Goal: Task Accomplishment & Management: Complete application form

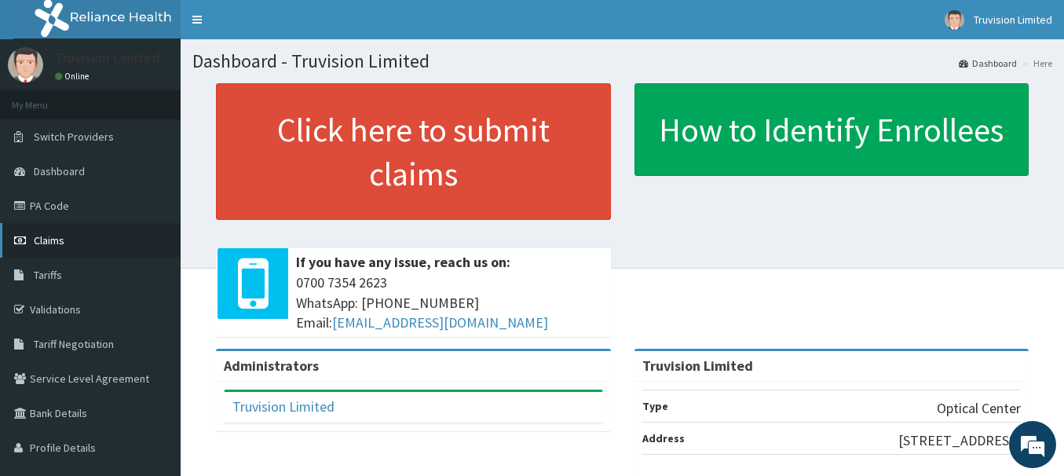
click at [115, 252] on link "Claims" at bounding box center [90, 240] width 181 height 35
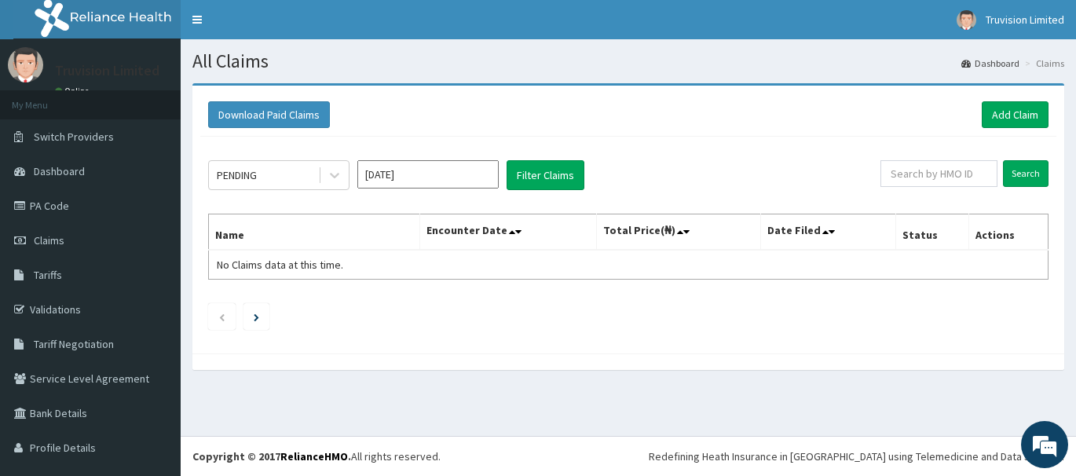
click at [377, 177] on input "Oct 2025" at bounding box center [427, 174] width 141 height 28
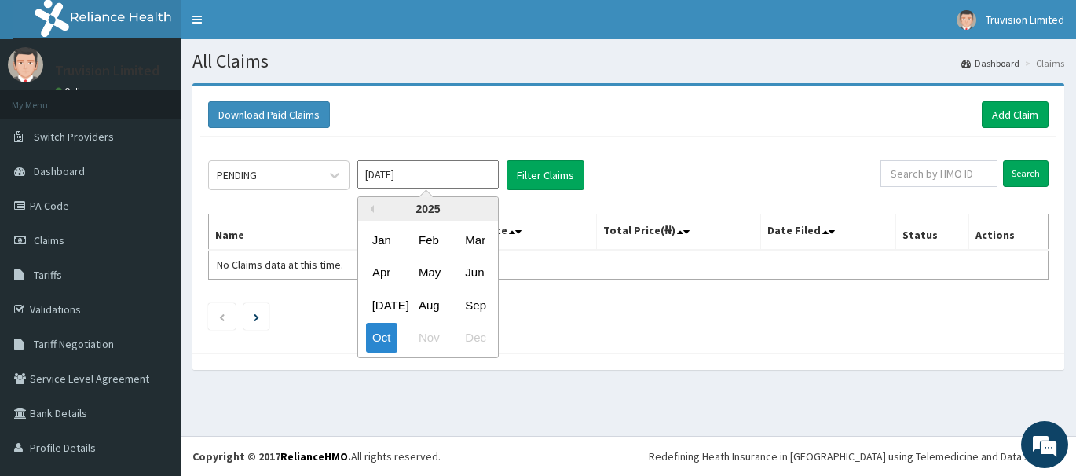
click at [471, 300] on div "Sep" at bounding box center [474, 305] width 31 height 29
type input "Sep 2025"
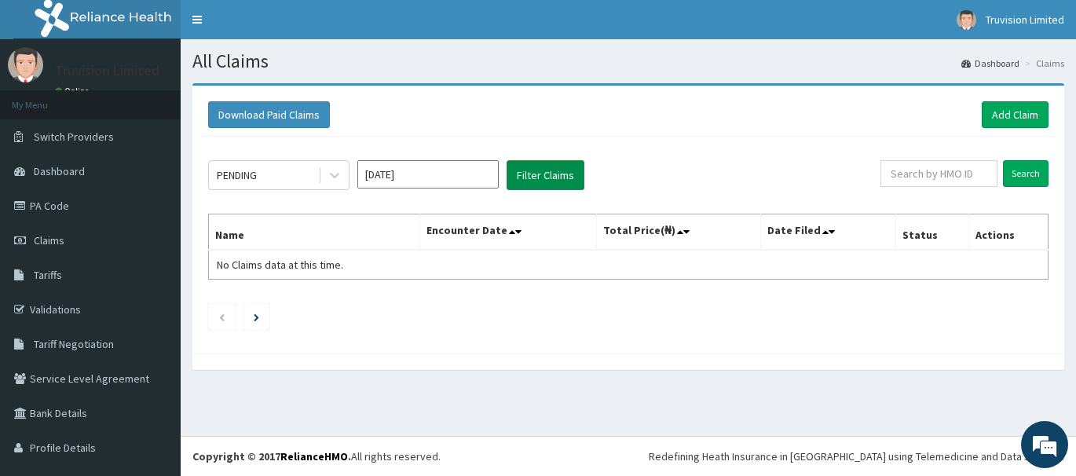
click at [525, 182] on button "Filter Claims" at bounding box center [546, 175] width 78 height 30
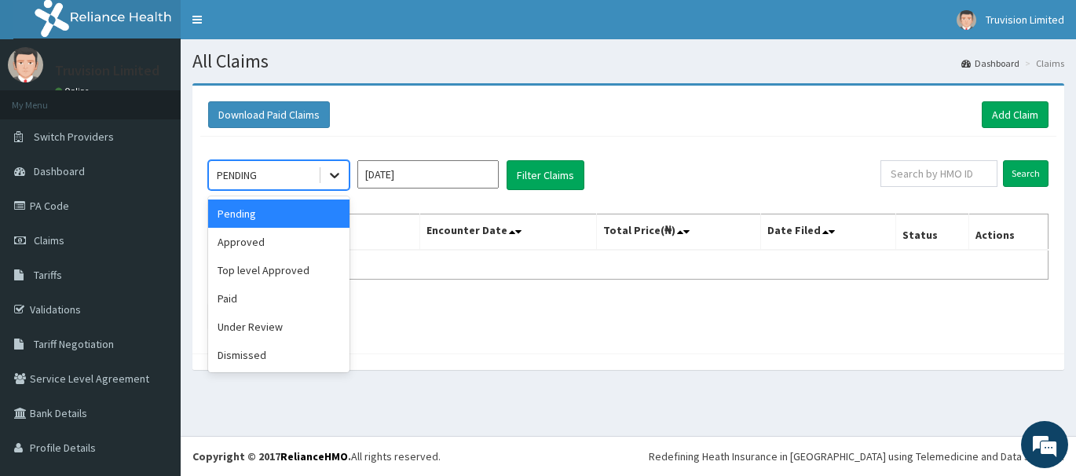
click at [340, 171] on icon at bounding box center [335, 175] width 16 height 16
click at [288, 290] on div "Paid" at bounding box center [278, 298] width 141 height 28
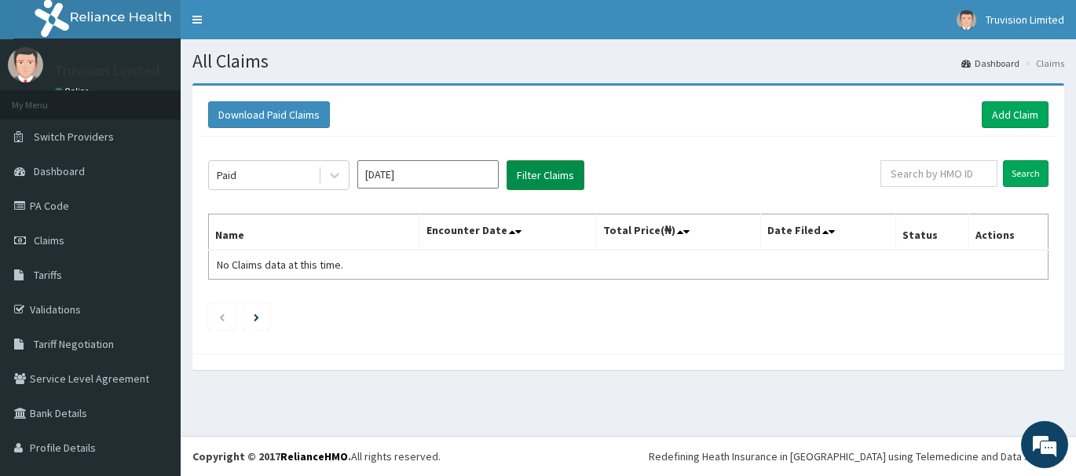
click at [526, 177] on button "Filter Claims" at bounding box center [546, 175] width 78 height 30
click at [336, 179] on icon at bounding box center [335, 175] width 16 height 16
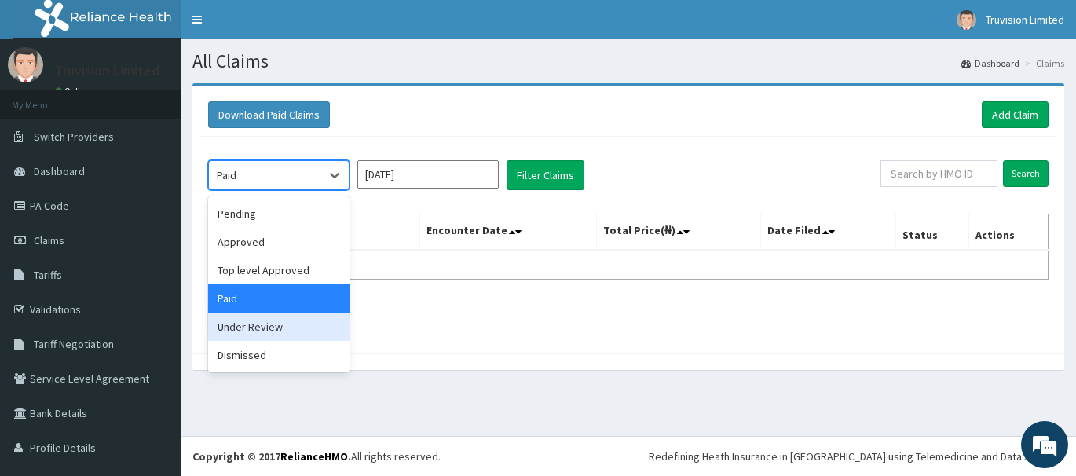
click at [291, 324] on div "Under Review" at bounding box center [278, 327] width 141 height 28
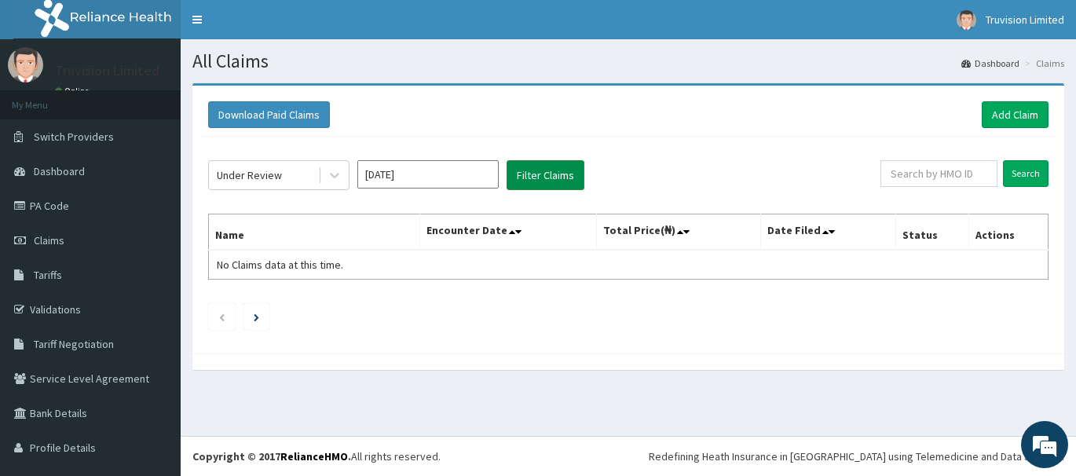
click at [516, 169] on button "Filter Claims" at bounding box center [546, 175] width 78 height 30
click at [68, 246] on link "Claims" at bounding box center [90, 240] width 181 height 35
click at [982, 112] on link "Add Claim" at bounding box center [1015, 114] width 67 height 27
click at [86, 211] on link "PA Code" at bounding box center [90, 206] width 181 height 35
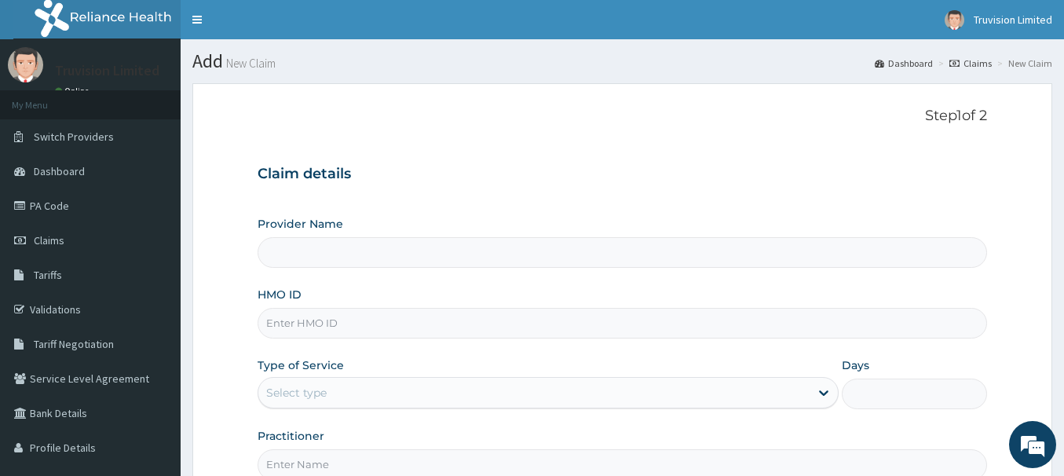
type input "Truvision Limited"
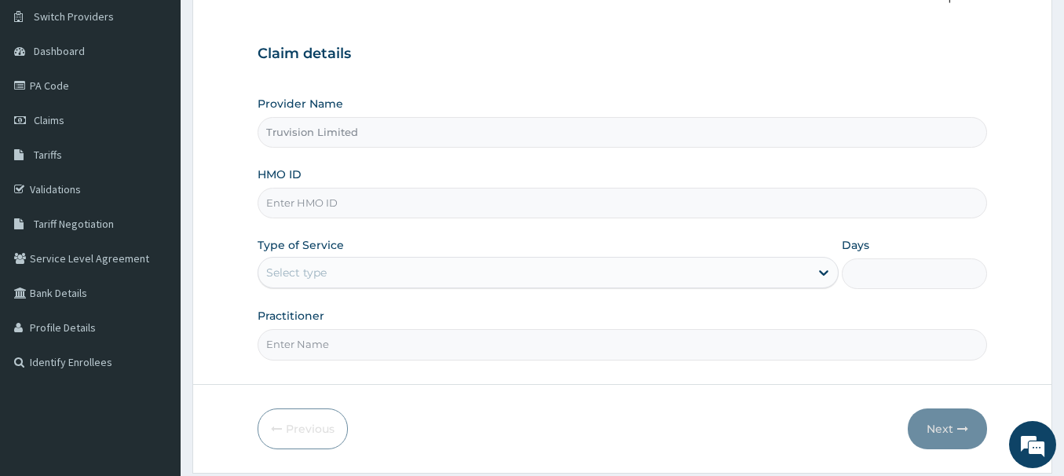
scroll to position [157, 0]
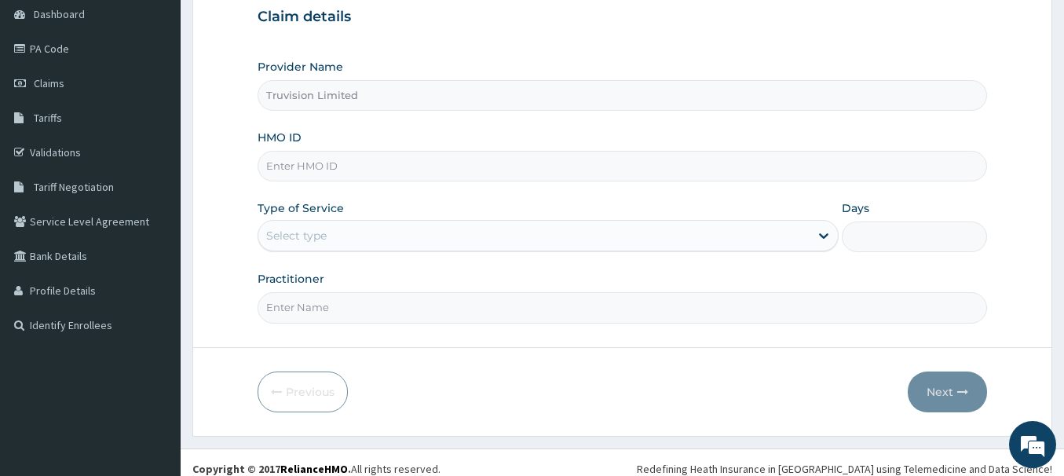
click at [349, 165] on input "HMO ID" at bounding box center [623, 166] width 730 height 31
paste input "WKP/10105/A"
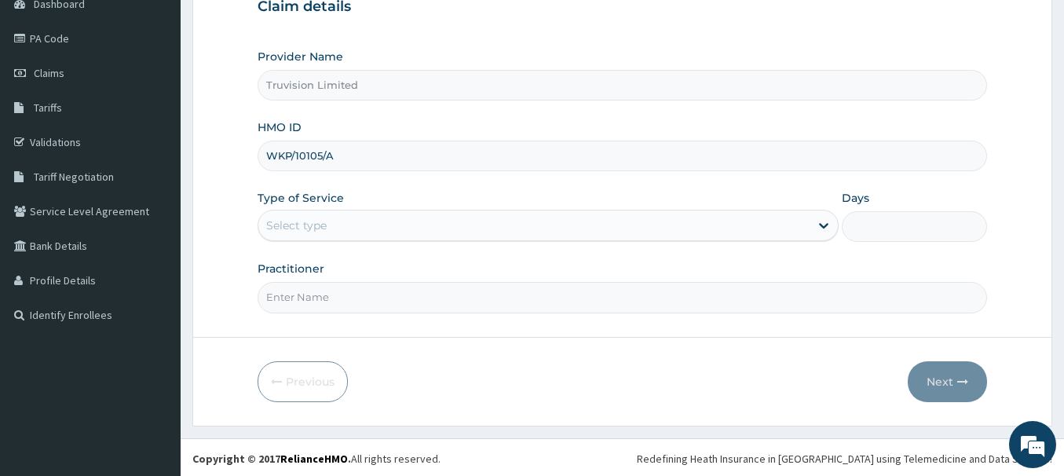
scroll to position [170, 0]
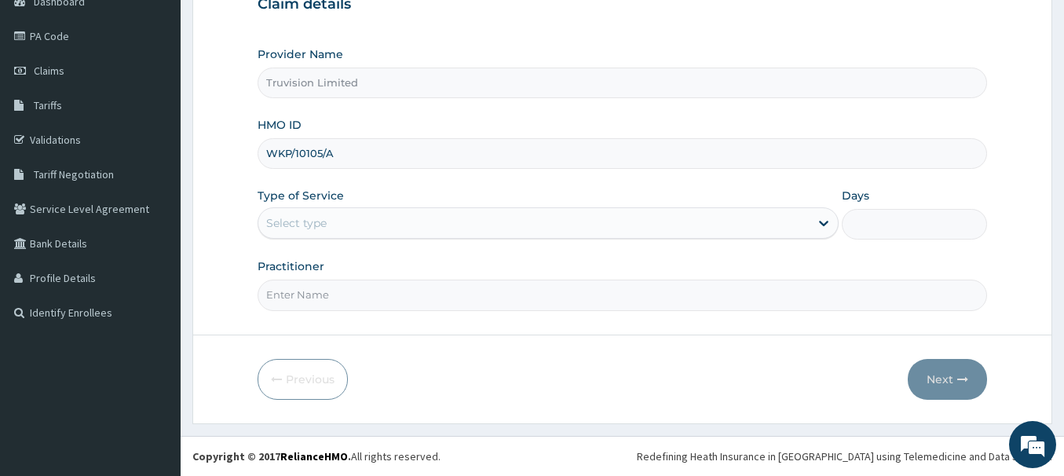
type input "WKP/10105/A"
click at [412, 228] on div "Select type" at bounding box center [533, 223] width 551 height 25
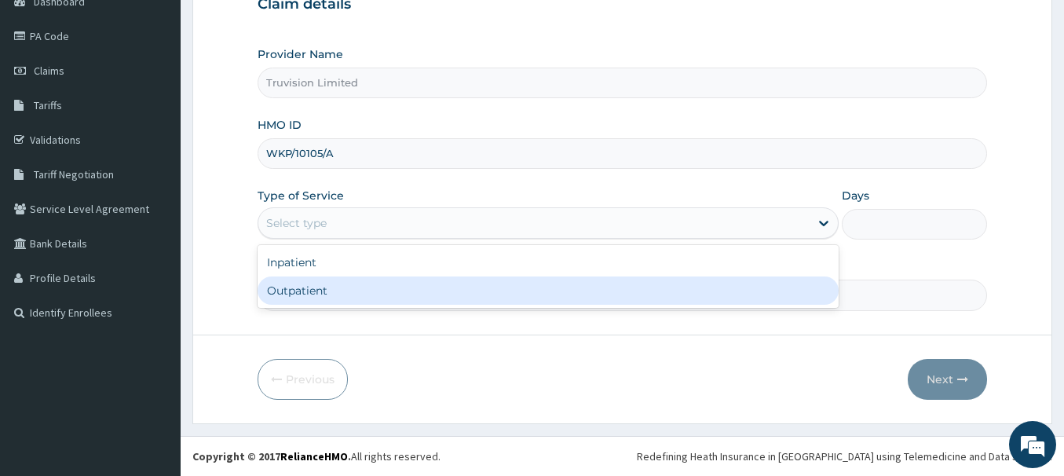
click at [398, 287] on div "Outpatient" at bounding box center [548, 291] width 581 height 28
type input "1"
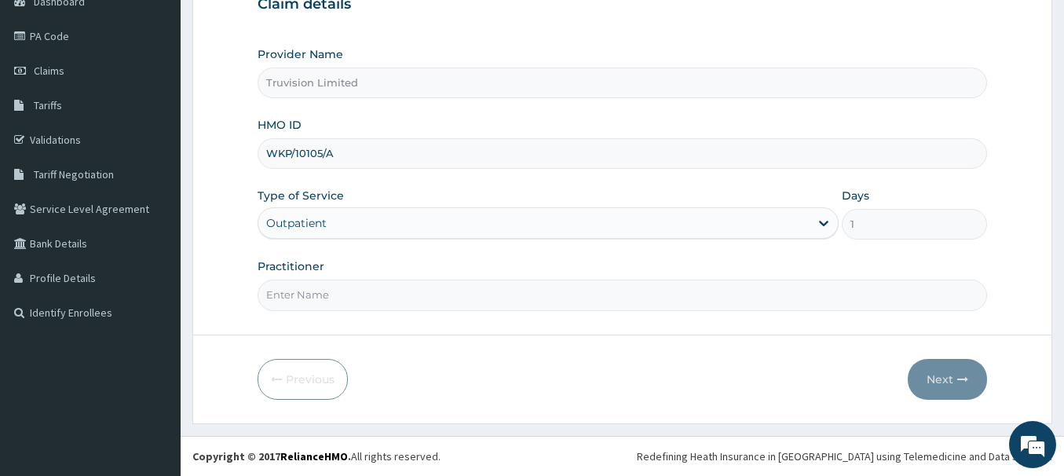
drag, startPoint x: 468, startPoint y: 309, endPoint x: 470, endPoint y: 298, distance: 11.1
click at [470, 298] on input "Practitioner" at bounding box center [623, 295] width 730 height 31
type input "DR DENNIS"
click at [939, 378] on button "Next" at bounding box center [947, 379] width 79 height 41
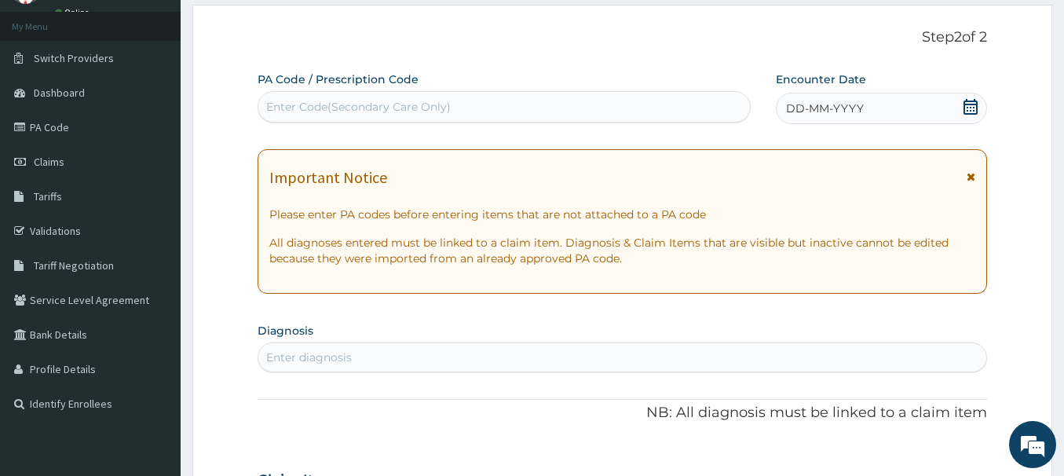
scroll to position [13, 0]
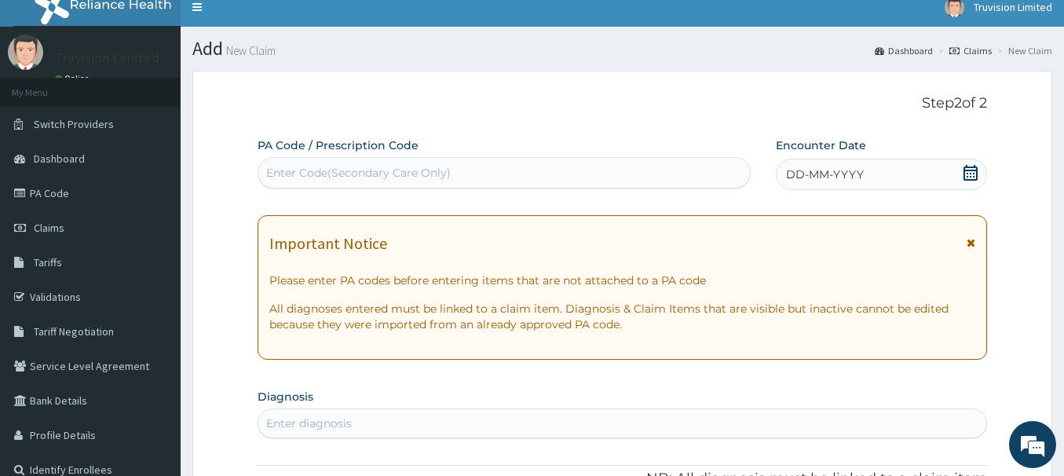
click at [462, 173] on div "Enter Code(Secondary Care Only)" at bounding box center [504, 172] width 492 height 25
drag, startPoint x: 462, startPoint y: 173, endPoint x: 386, endPoint y: 174, distance: 76.2
click at [386, 174] on div "Enter Code(Secondary Care Only)" at bounding box center [358, 173] width 185 height 16
type input "PA/85E"
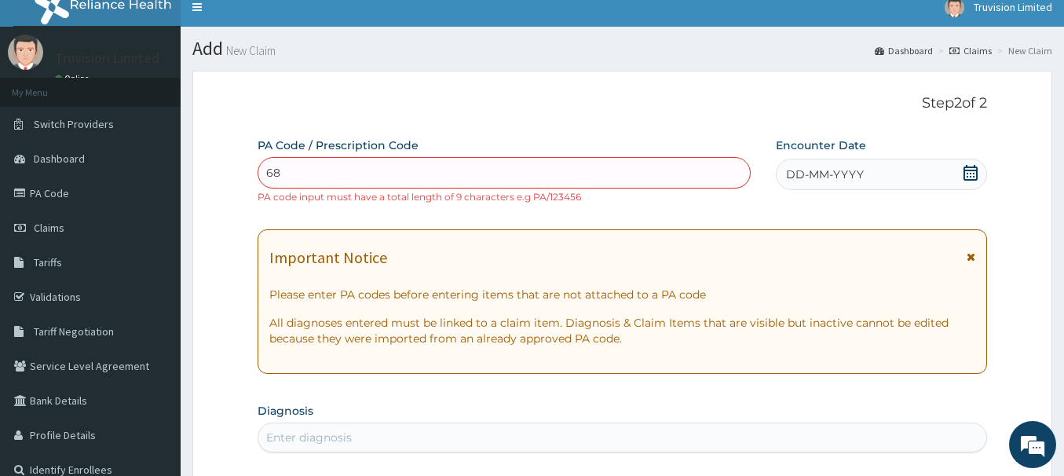
type input "689"
click at [265, 174] on div "Enter Code(Secondary Care Only)" at bounding box center [504, 172] width 492 height 25
type input "PA/85E689"
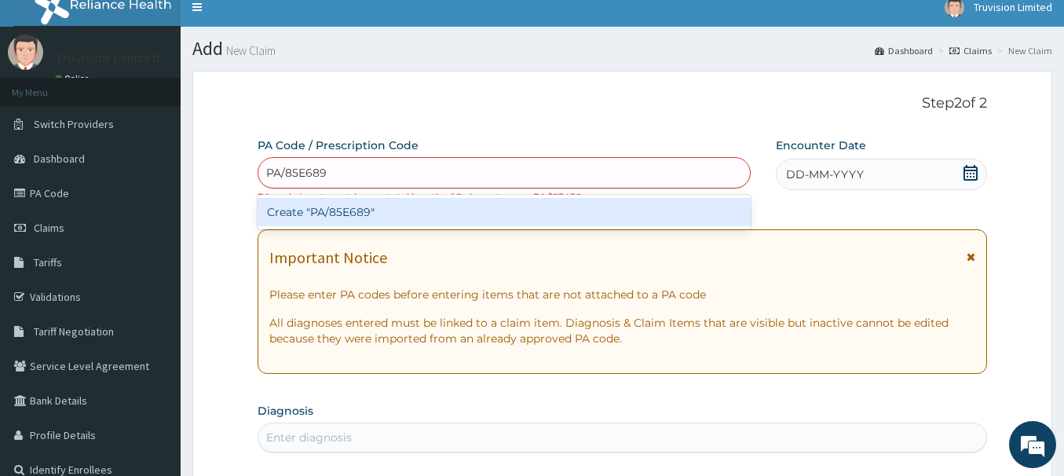
click at [322, 207] on div "Create "PA/85E689"" at bounding box center [504, 212] width 493 height 28
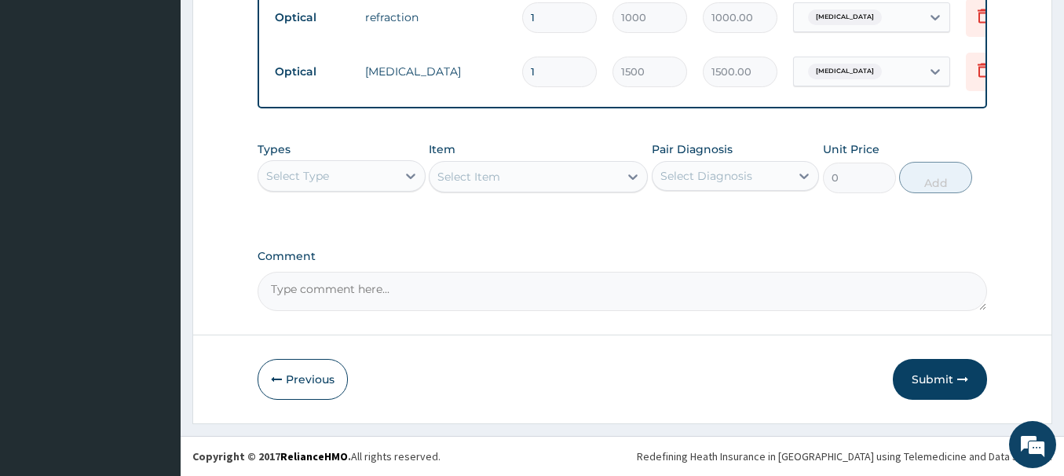
scroll to position [811, 0]
click at [508, 284] on textarea "Comment" at bounding box center [623, 291] width 730 height 39
type textarea "frame"
drag, startPoint x: 340, startPoint y: 279, endPoint x: 200, endPoint y: 257, distance: 142.3
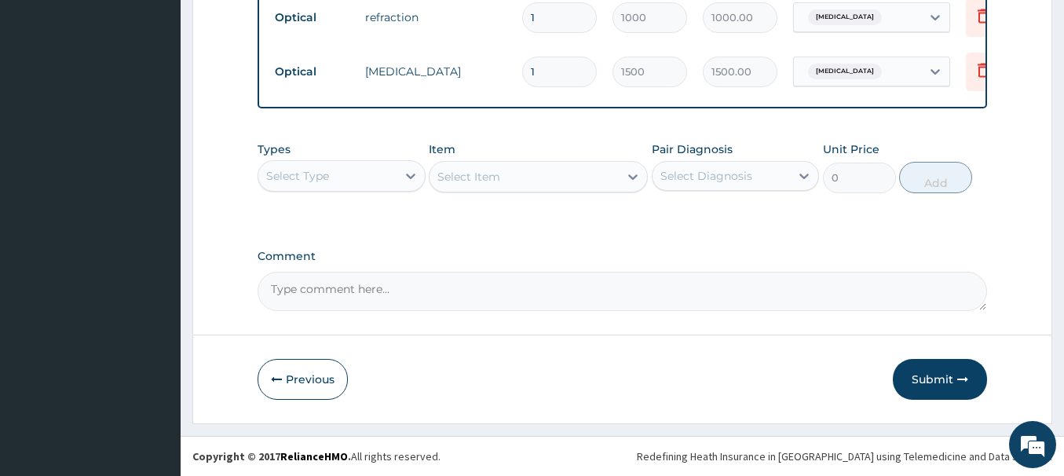
click at [309, 300] on textarea "Comment" at bounding box center [623, 291] width 730 height 39
click at [356, 280] on textarea "Comment" at bounding box center [623, 291] width 730 height 39
click at [309, 292] on textarea "Frame 20,000" at bounding box center [623, 291] width 730 height 39
type textarea "Frame 20,000"
click at [945, 390] on button "Submit" at bounding box center [940, 379] width 94 height 41
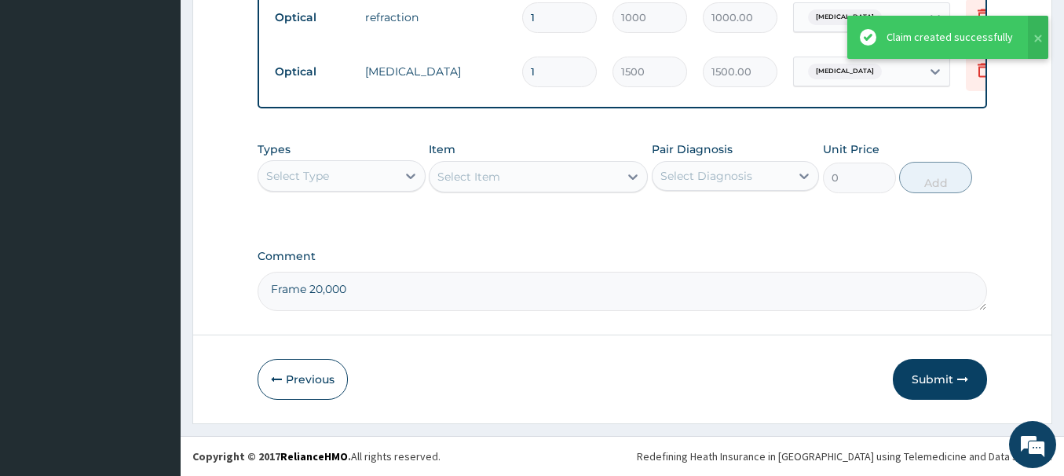
scroll to position [441, 0]
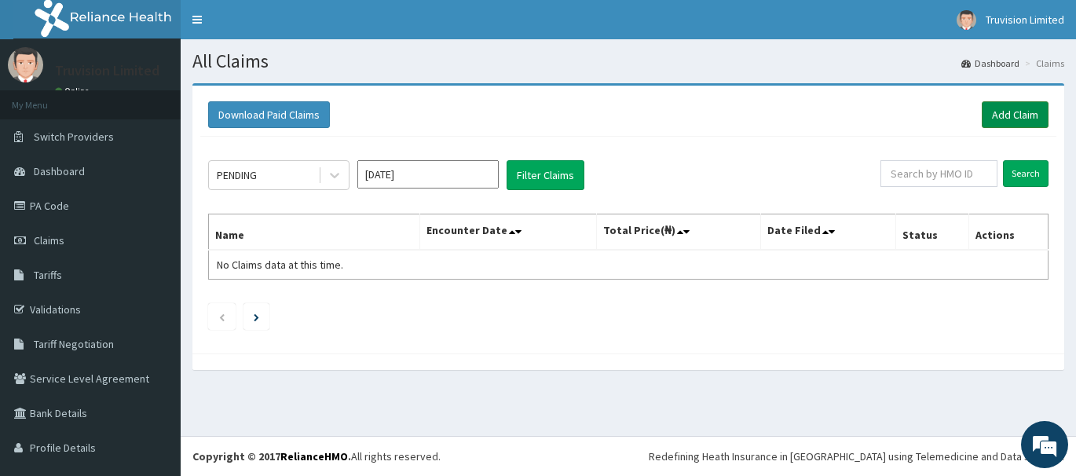
click at [998, 109] on link "Add Claim" at bounding box center [1015, 114] width 67 height 27
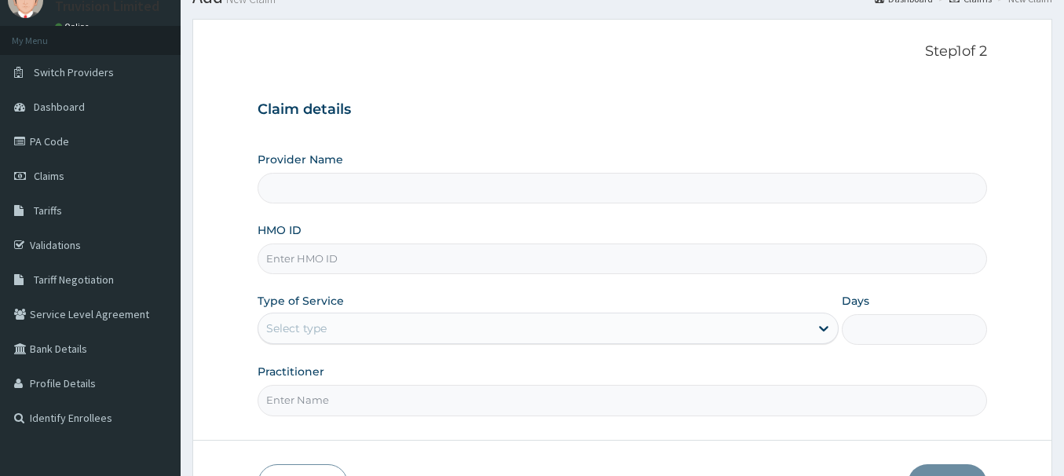
scroll to position [79, 0]
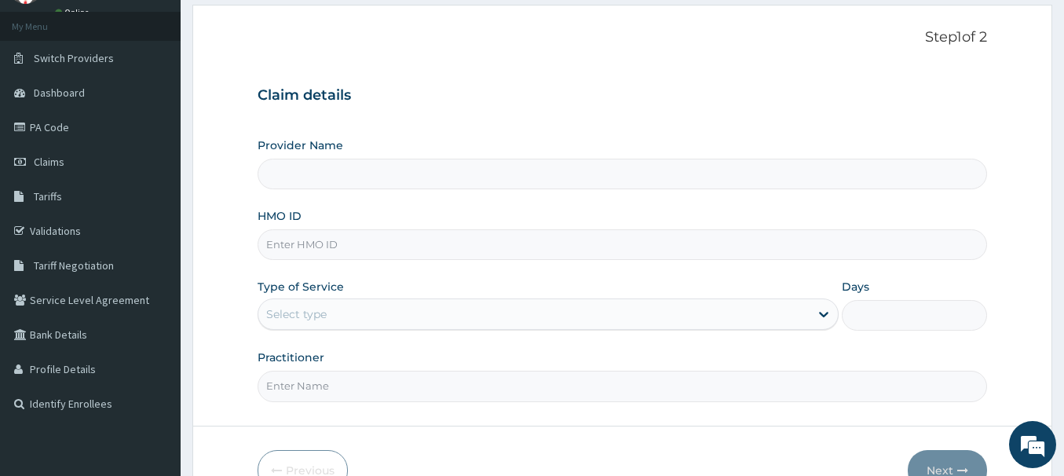
click at [408, 251] on input "HMO ID" at bounding box center [623, 244] width 730 height 31
type input "Truvision Limited"
paste input "OPN/10006/D"
type input "OPN/10006/D"
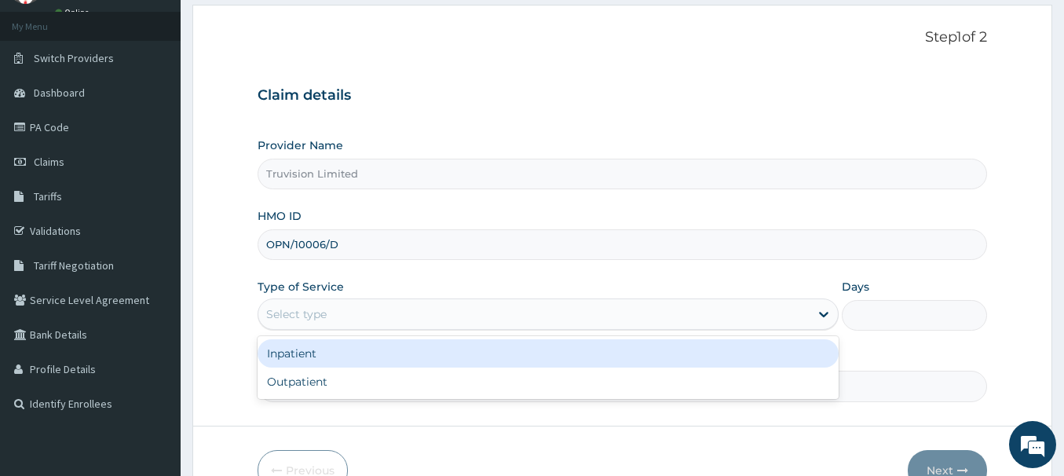
click at [422, 320] on div "Select type" at bounding box center [533, 314] width 551 height 25
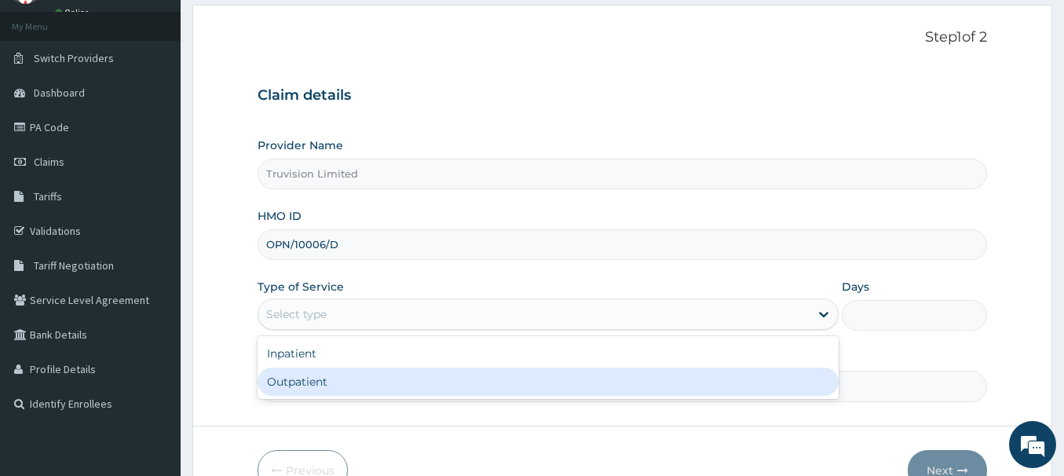
drag, startPoint x: 412, startPoint y: 390, endPoint x: 408, endPoint y: 383, distance: 8.1
click at [412, 390] on div "Outpatient" at bounding box center [548, 382] width 581 height 28
type input "1"
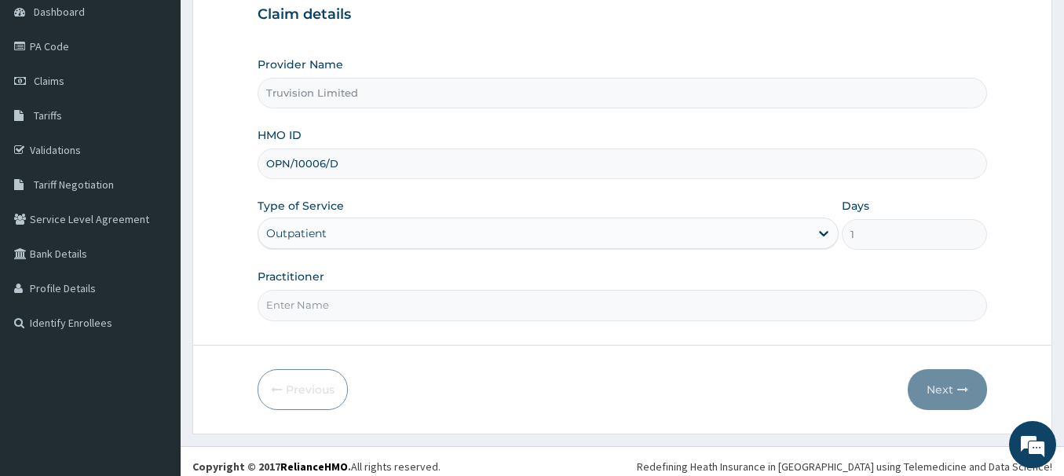
scroll to position [170, 0]
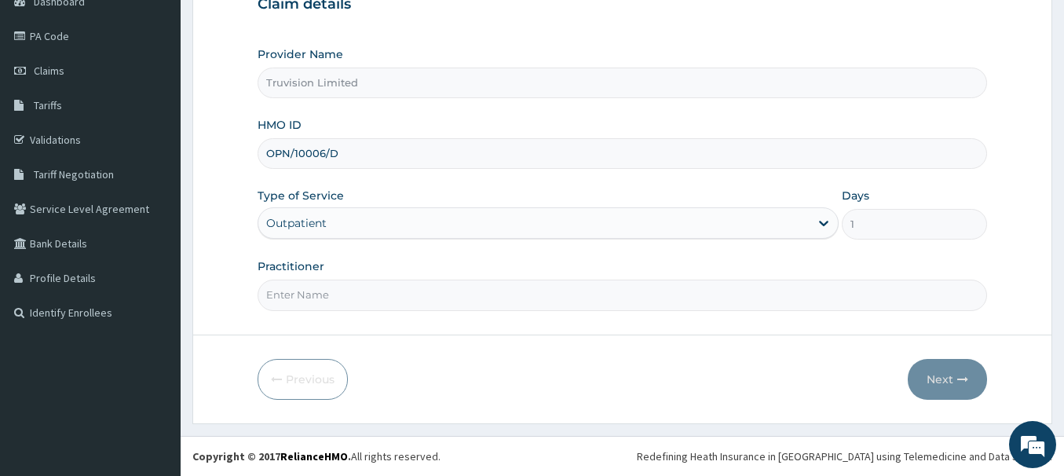
drag, startPoint x: 416, startPoint y: 302, endPoint x: 417, endPoint y: 311, distance: 8.8
click at [416, 302] on input "Practitioner" at bounding box center [623, 295] width 730 height 31
type input "[PERSON_NAME]"
click at [998, 374] on form "Step 1 of 2 Claim details Provider Name Truvision Limited HMO ID OPN/10006/D Ty…" at bounding box center [622, 169] width 860 height 510
click at [929, 374] on button "Next" at bounding box center [947, 379] width 79 height 41
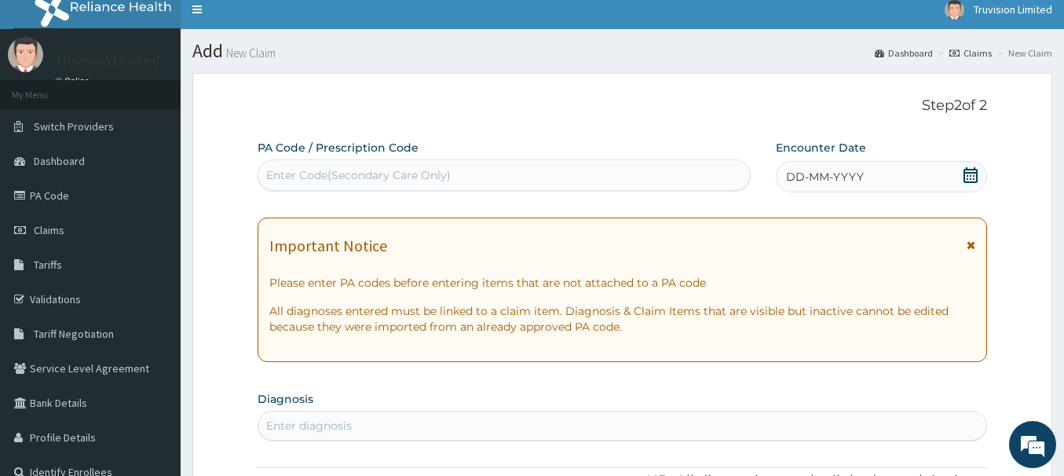
scroll to position [0, 0]
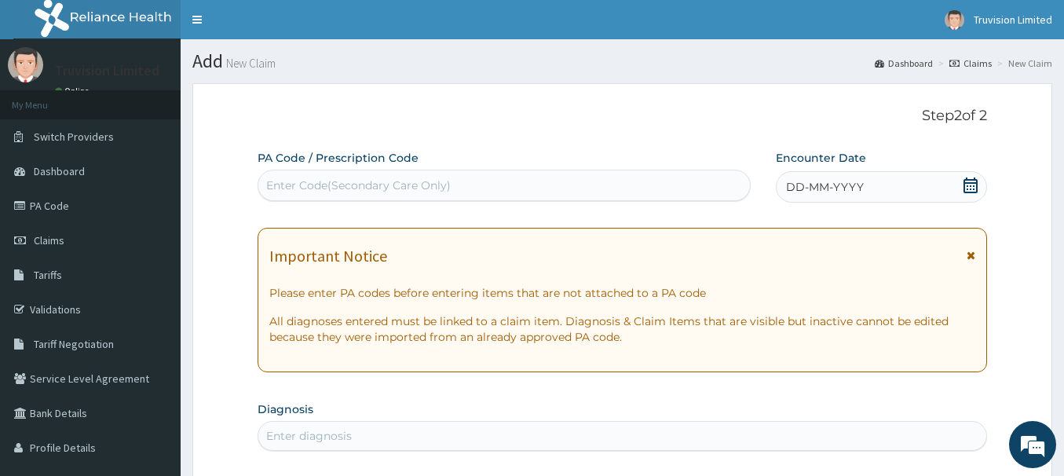
click at [523, 170] on div "Enter Code(Secondary Care Only)" at bounding box center [504, 185] width 493 height 31
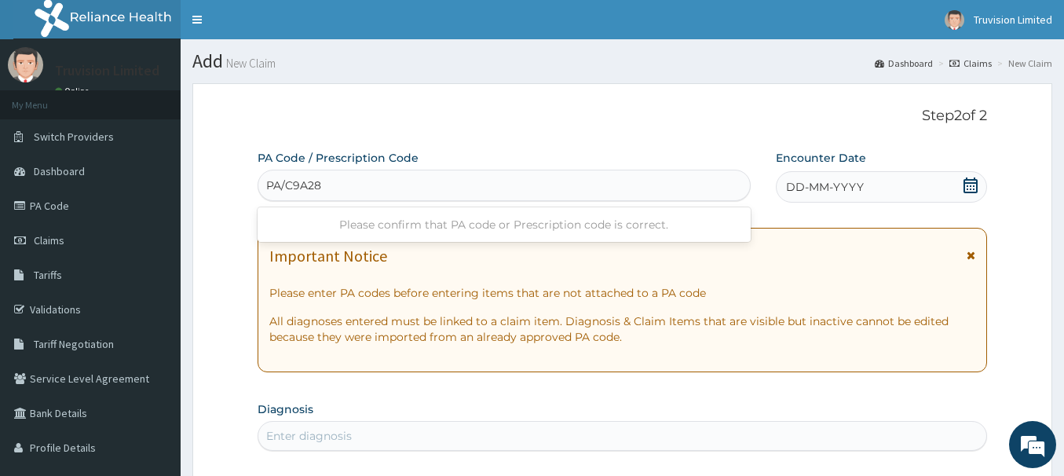
type input "PA/C9A28B"
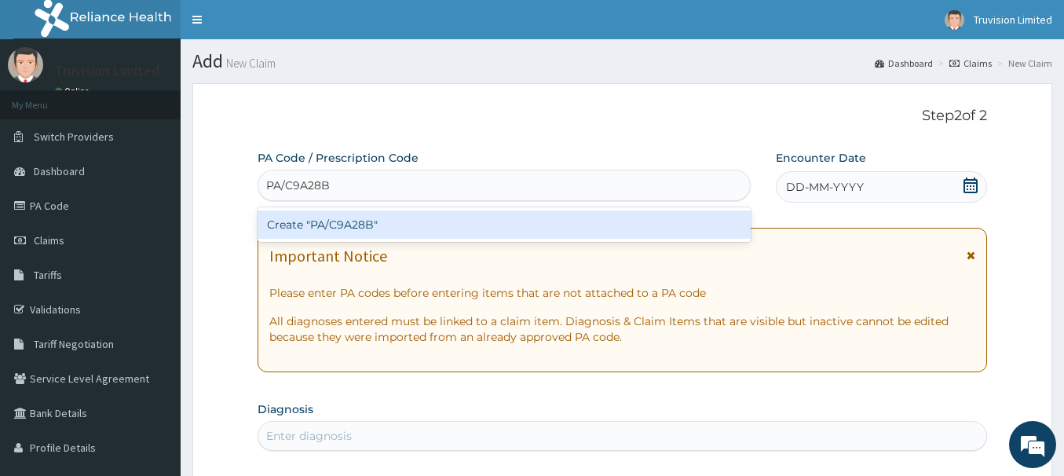
click at [608, 218] on div "Create "PA/C9A28B"" at bounding box center [504, 225] width 493 height 28
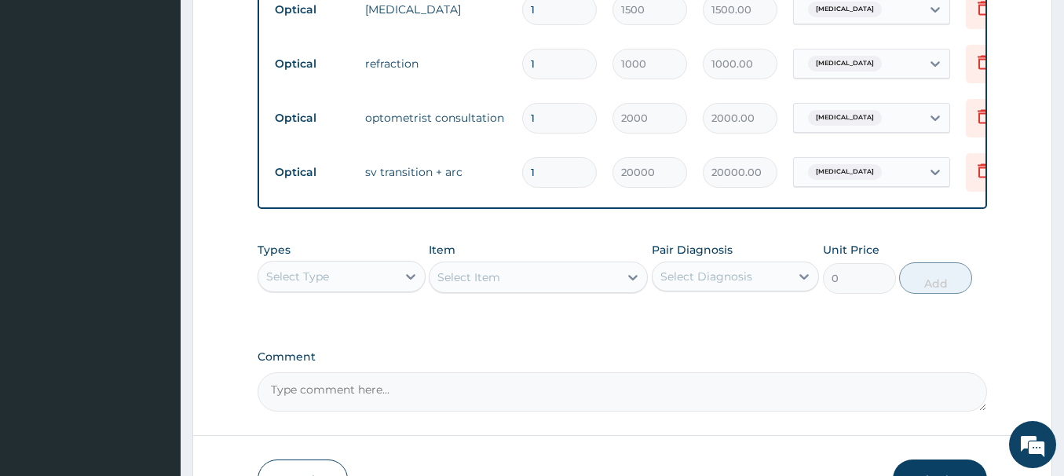
scroll to position [811, 0]
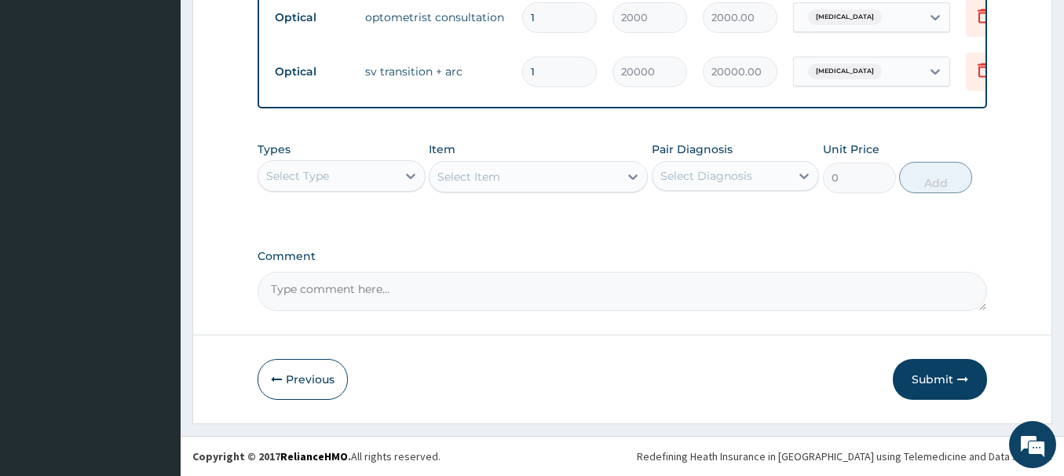
click at [492, 295] on textarea "Comment" at bounding box center [623, 291] width 730 height 39
type textarea "frame 20,000"
click at [954, 366] on button "Submit" at bounding box center [940, 379] width 94 height 41
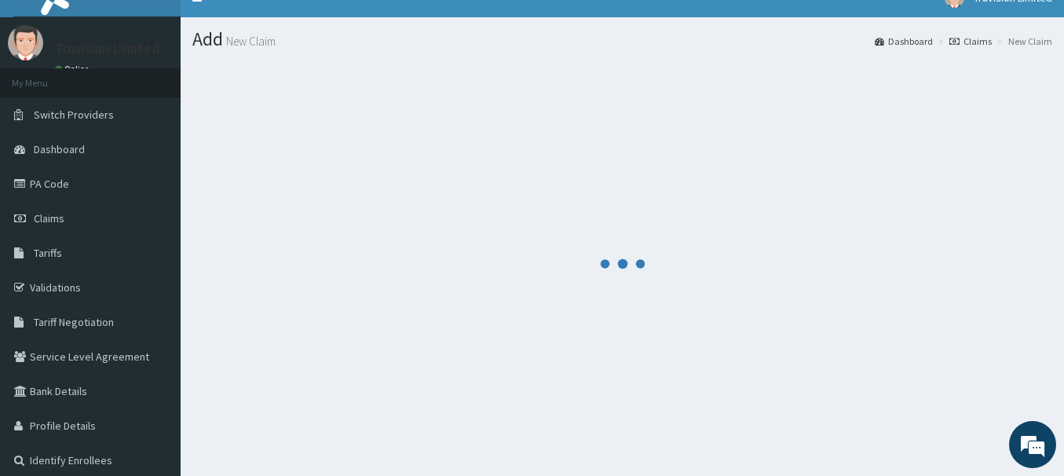
scroll to position [0, 0]
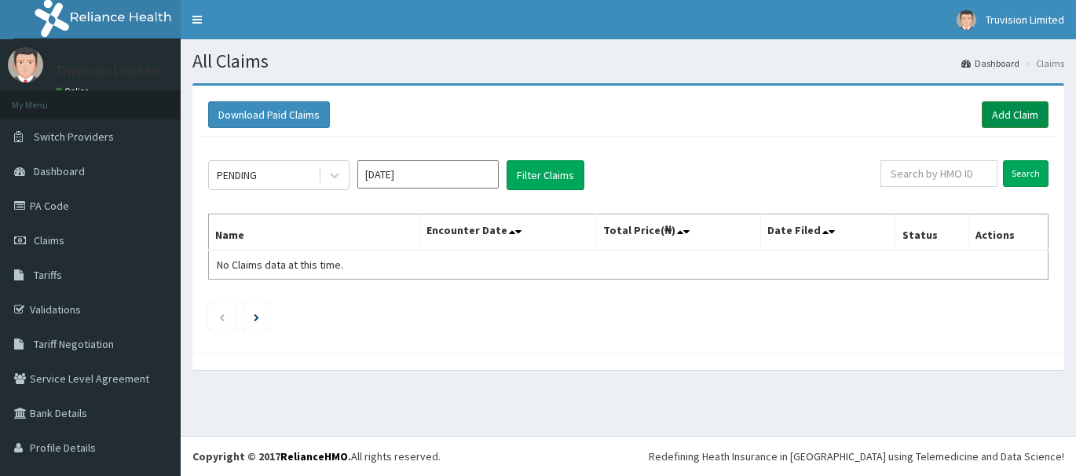
click at [1025, 107] on link "Add Claim" at bounding box center [1015, 114] width 67 height 27
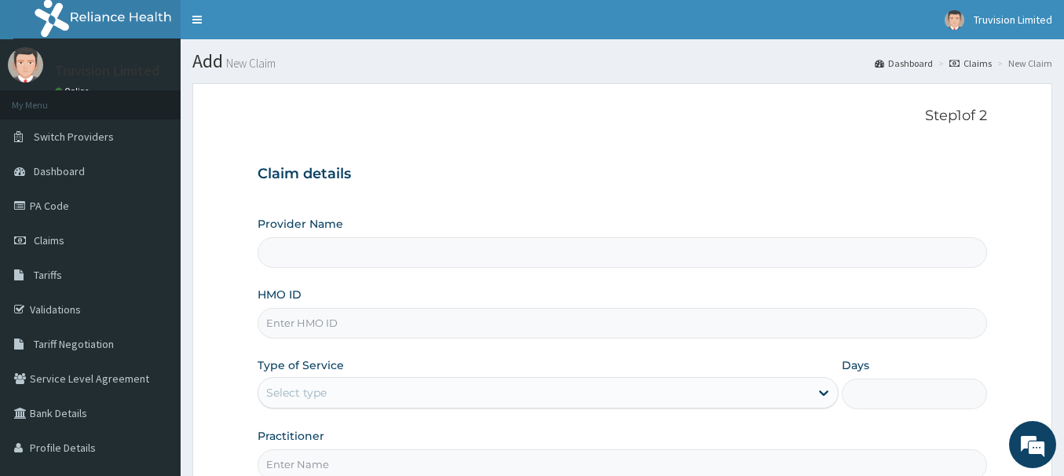
type input "Truvision Limited"
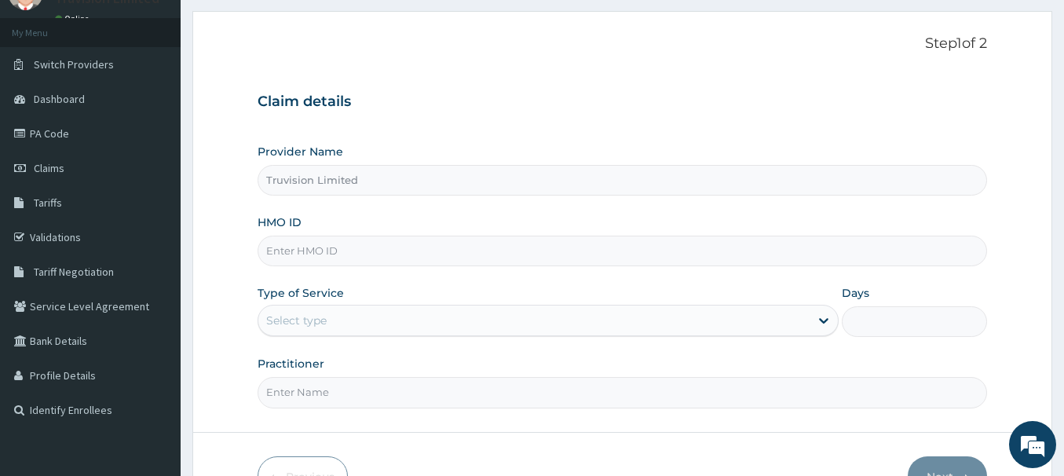
scroll to position [170, 0]
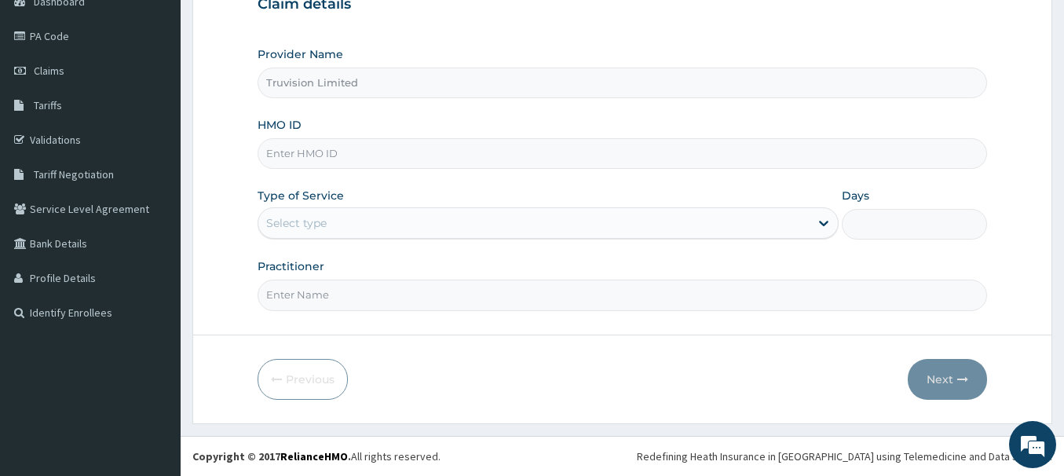
click at [521, 163] on input "HMO ID" at bounding box center [623, 153] width 730 height 31
paste input "VUL/10019/A"
type input "VUL/10019/A"
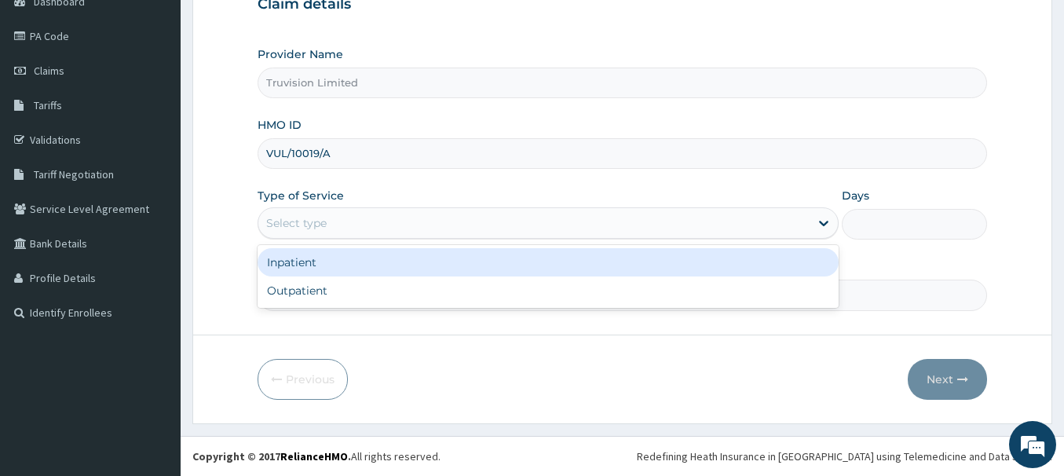
click at [394, 232] on div "Select type" at bounding box center [533, 223] width 551 height 25
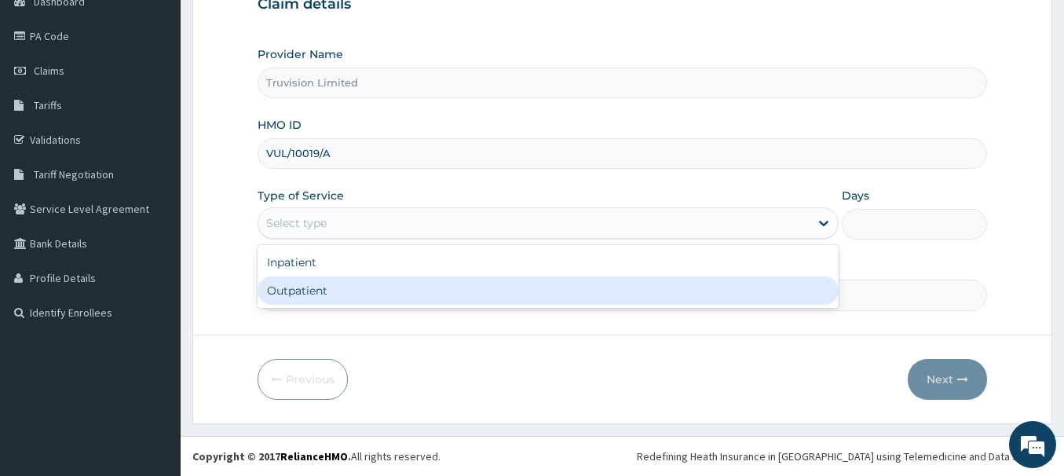
click at [406, 297] on div "Outpatient" at bounding box center [548, 291] width 581 height 28
type input "1"
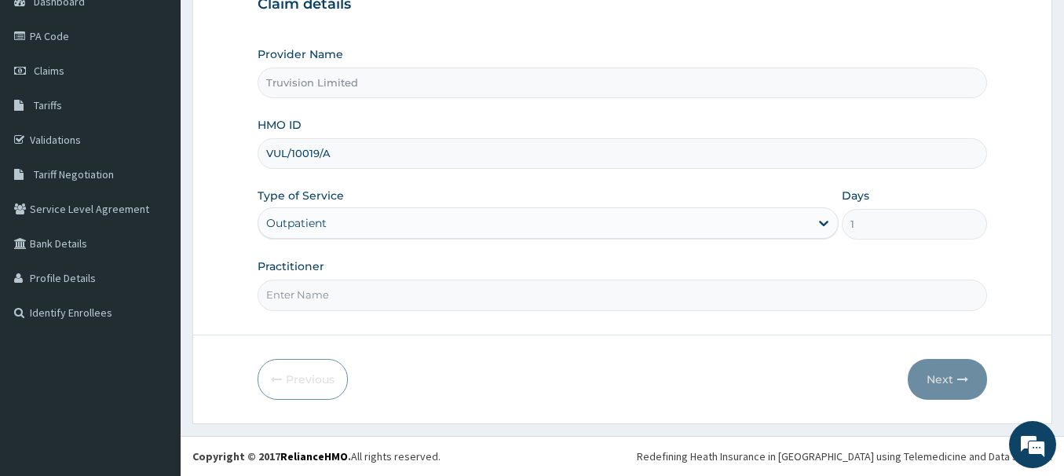
click at [622, 299] on input "Practitioner" at bounding box center [623, 295] width 730 height 31
type input "DR DENNIS"
click at [951, 383] on button "Next" at bounding box center [947, 379] width 79 height 41
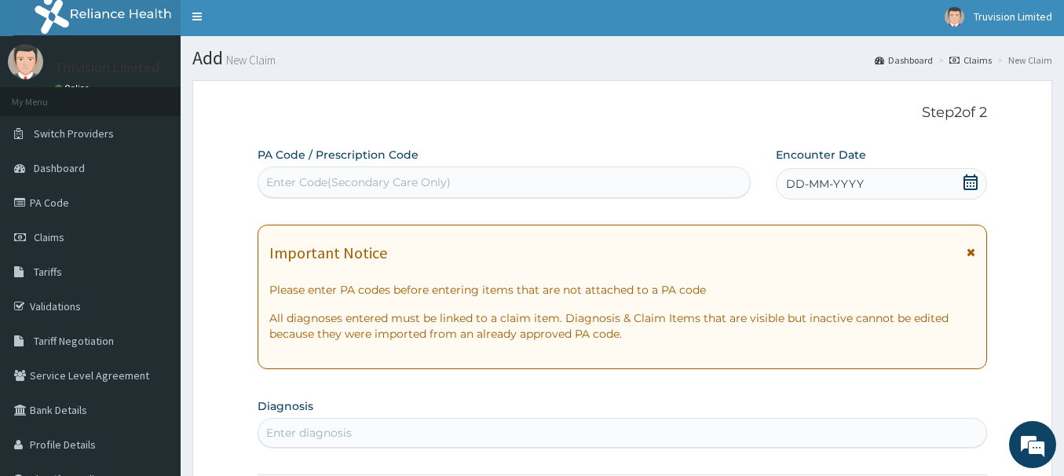
scroll to position [0, 0]
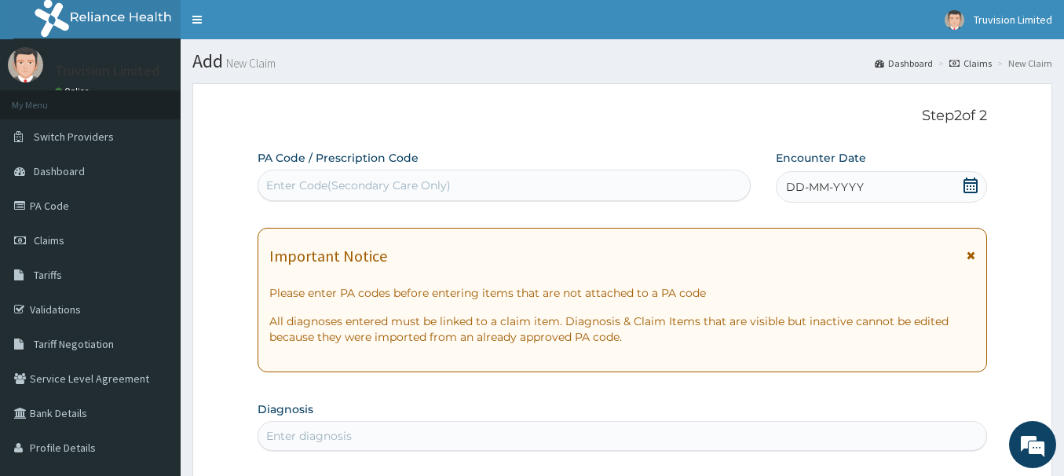
click at [540, 187] on div "Enter Code(Secondary Care Only)" at bounding box center [504, 185] width 492 height 25
click at [544, 185] on div "Enter Code(Secondary Care Only)" at bounding box center [504, 185] width 492 height 25
drag, startPoint x: 544, startPoint y: 185, endPoint x: 485, endPoint y: 180, distance: 59.2
click at [485, 180] on div "Enter Code(Secondary Care Only)" at bounding box center [504, 185] width 492 height 25
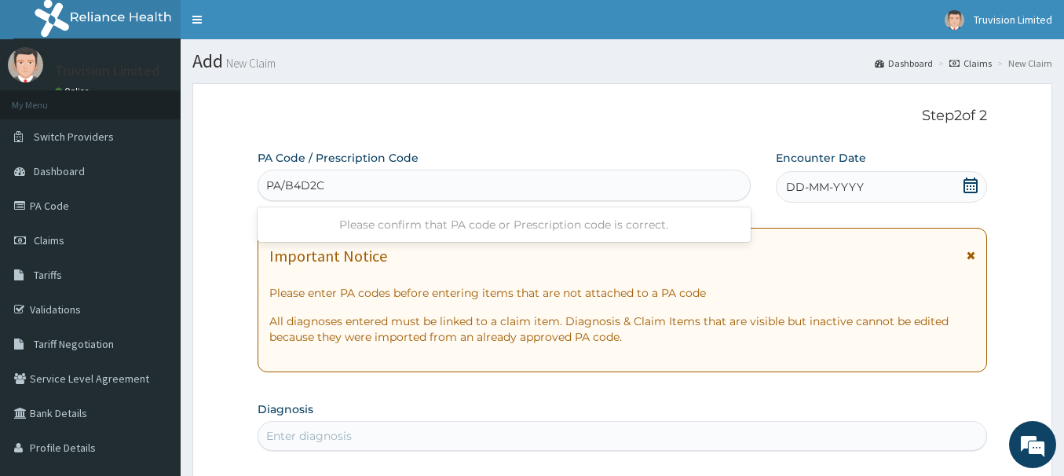
type input "PA/B4D2C3"
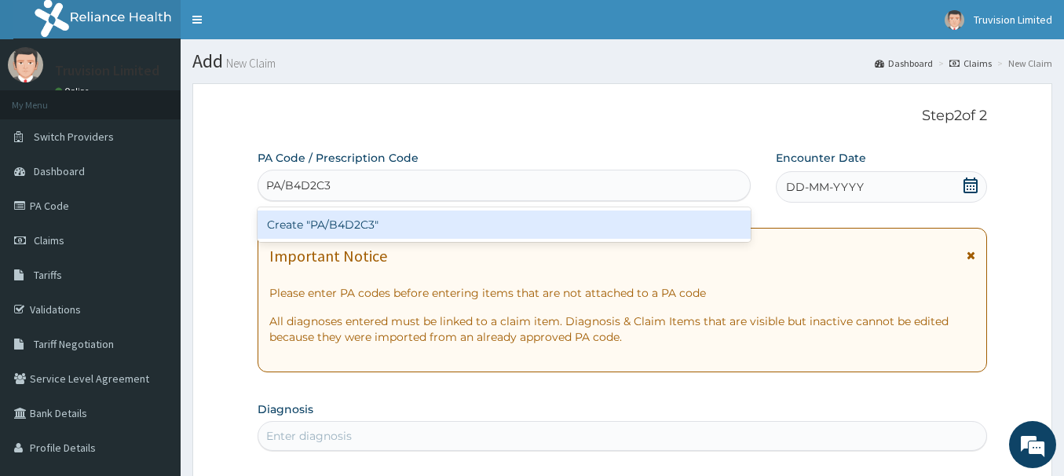
click at [481, 227] on div "Create "PA/B4D2C3"" at bounding box center [504, 225] width 493 height 28
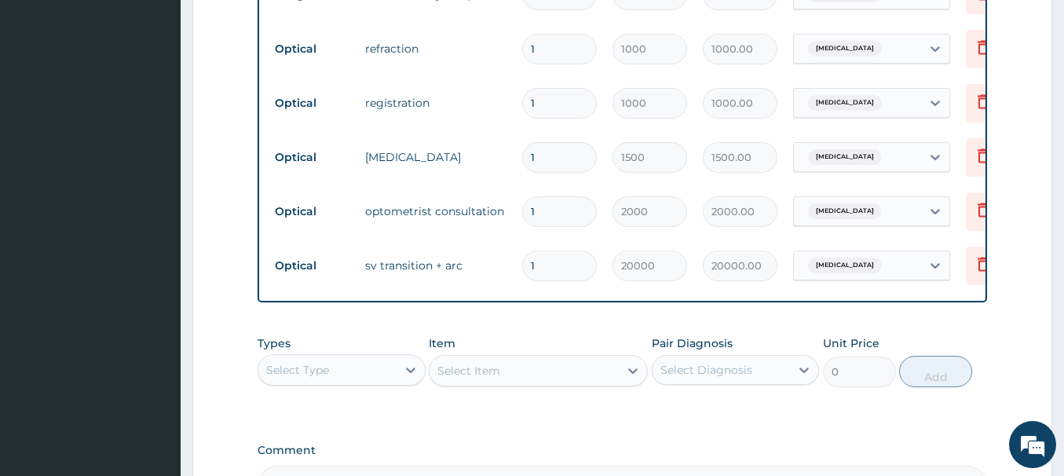
scroll to position [865, 0]
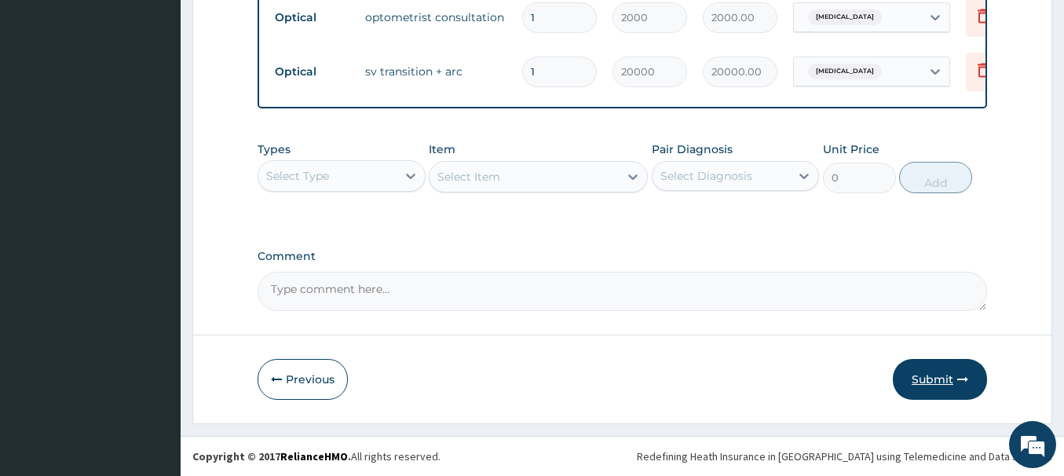
click at [961, 382] on icon "button" at bounding box center [963, 379] width 11 height 11
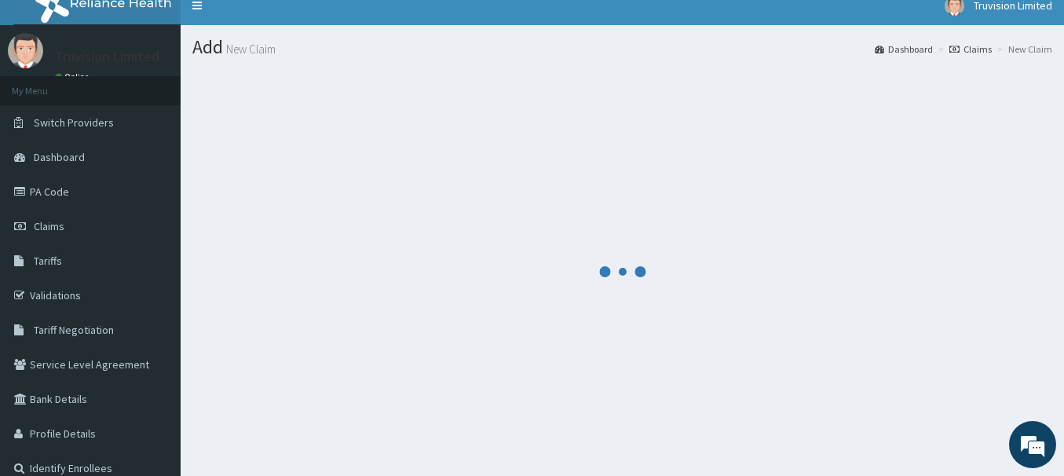
scroll to position [0, 0]
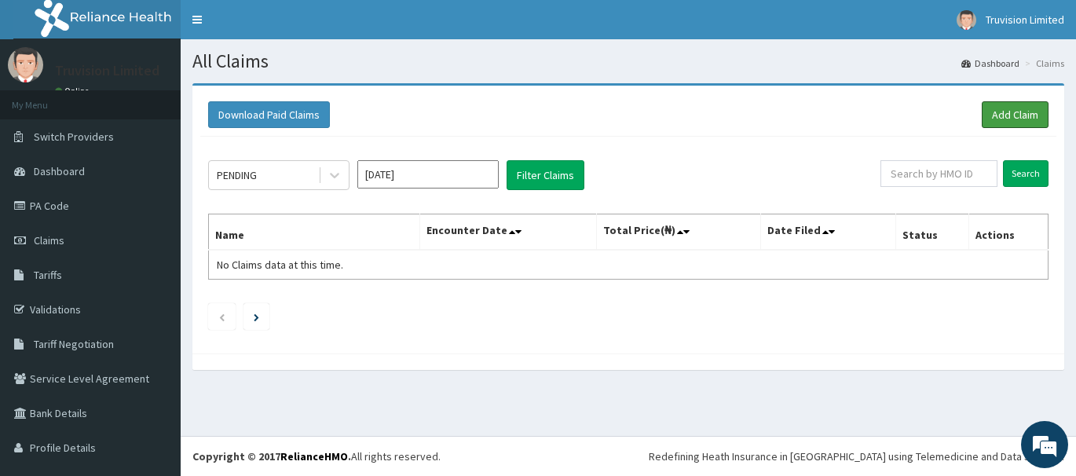
drag, startPoint x: 986, startPoint y: 115, endPoint x: 947, endPoint y: 102, distance: 40.7
click at [986, 115] on link "Add Claim" at bounding box center [1015, 114] width 67 height 27
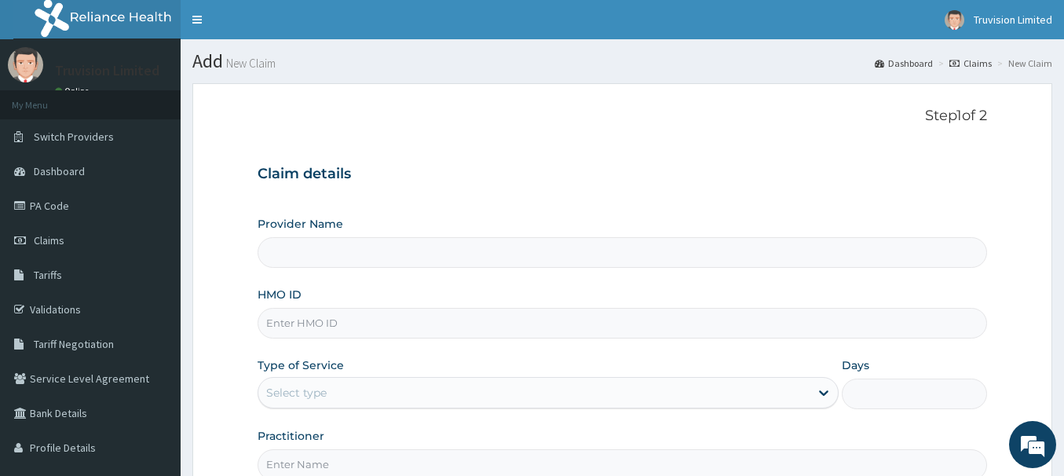
type input "Truvision Limited"
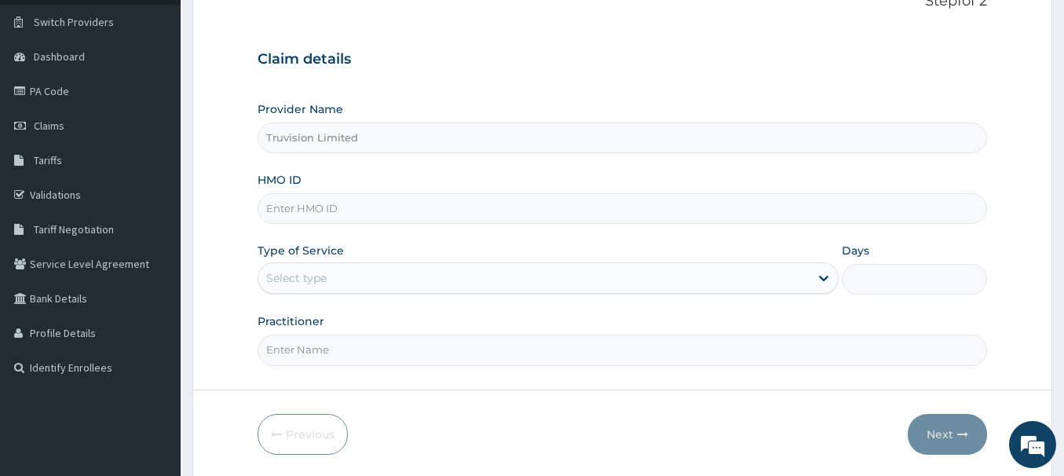
scroll to position [91, 0]
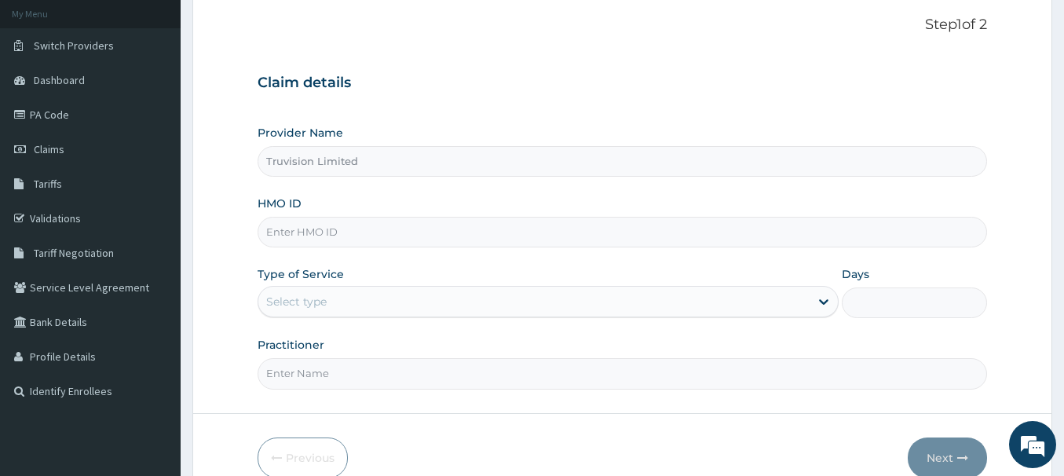
click at [535, 244] on input "HMO ID" at bounding box center [623, 232] width 730 height 31
paste input "Nwokolobia-Agu Obiora"
type input "Nwokolobia-Agu Obiora"
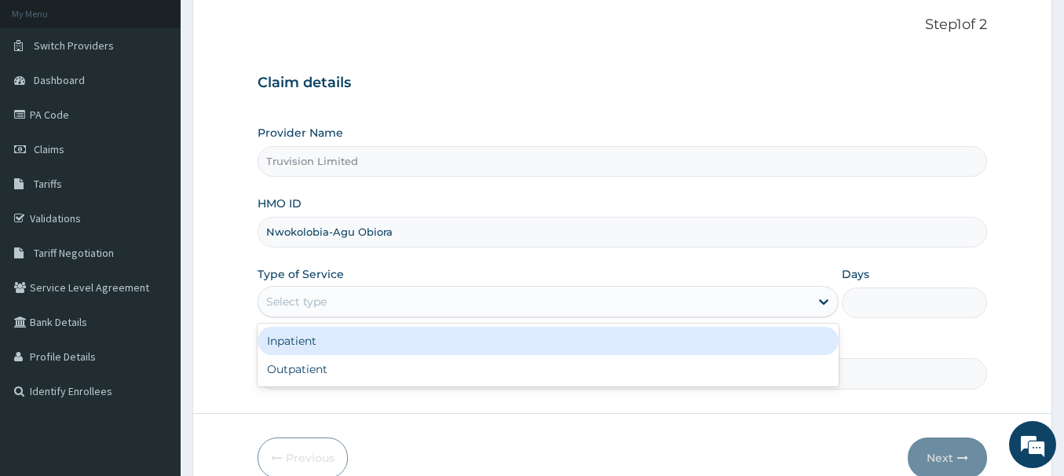
click at [482, 290] on div "Select type" at bounding box center [533, 301] width 551 height 25
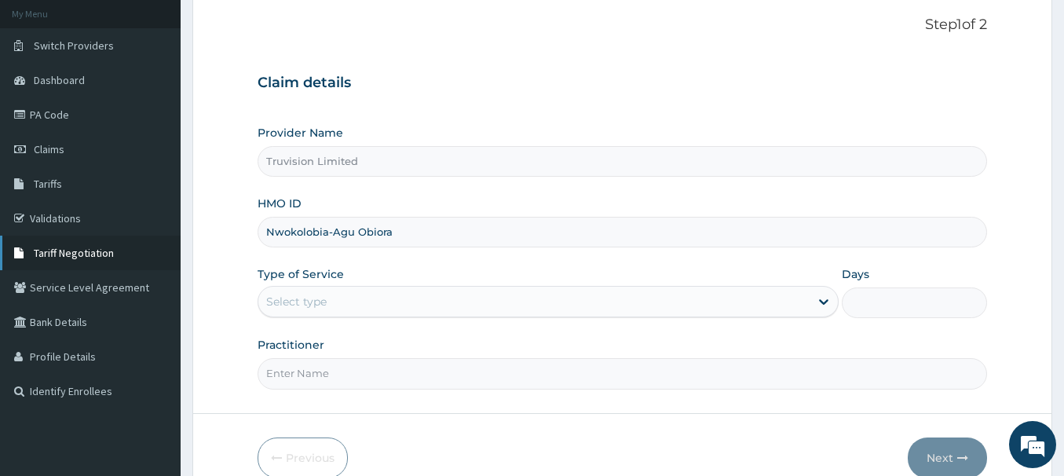
drag, startPoint x: 477, startPoint y: 239, endPoint x: 89, endPoint y: 250, distance: 388.2
click at [89, 250] on div "R EL Toggle navigation Truvision Limited Truvision Limited - [EMAIL_ADDRESS][DO…" at bounding box center [532, 232] width 1064 height 646
paste input "SSN/10251/B"
type input "SSN/10251/B"
click at [397, 302] on div "Select type" at bounding box center [533, 301] width 551 height 25
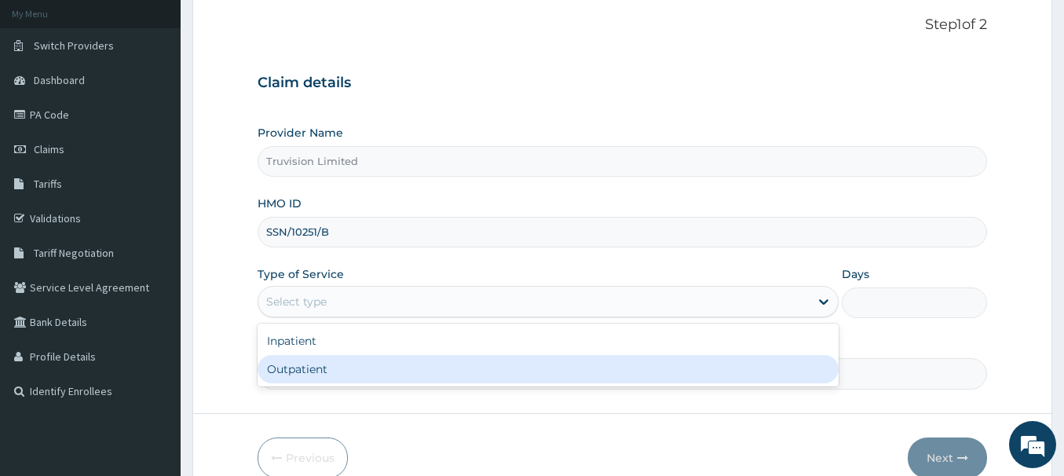
click at [382, 372] on div "Outpatient" at bounding box center [548, 369] width 581 height 28
type input "1"
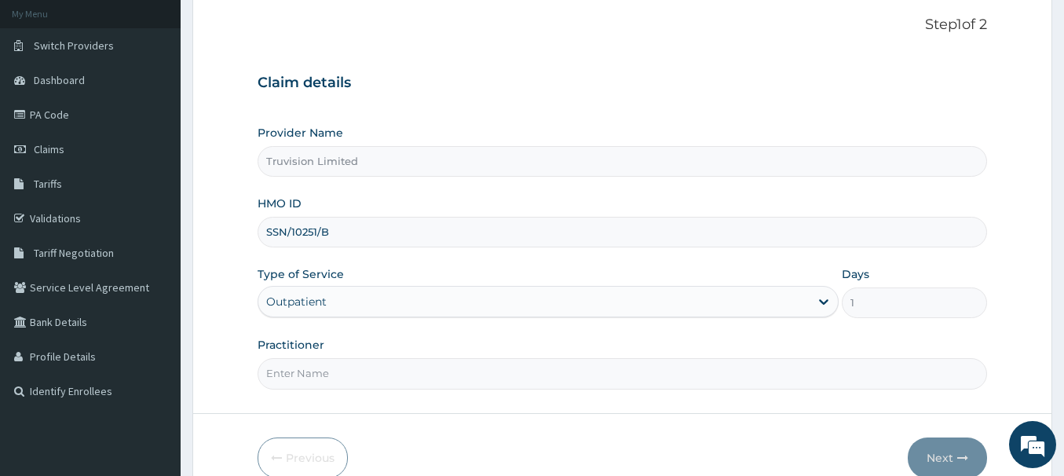
click at [384, 386] on input "Practitioner" at bounding box center [623, 373] width 730 height 31
type input "DR DENNIS"
click at [925, 460] on button "Next" at bounding box center [947, 458] width 79 height 41
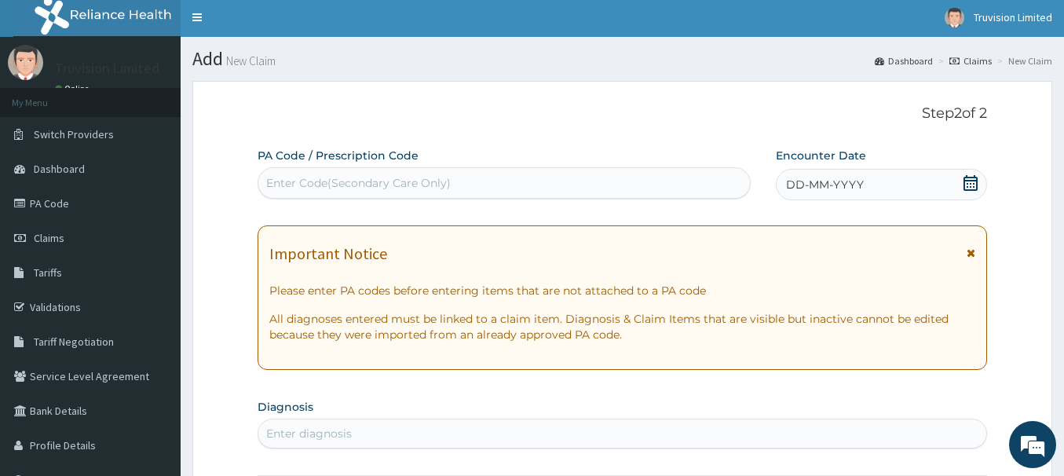
scroll to position [0, 0]
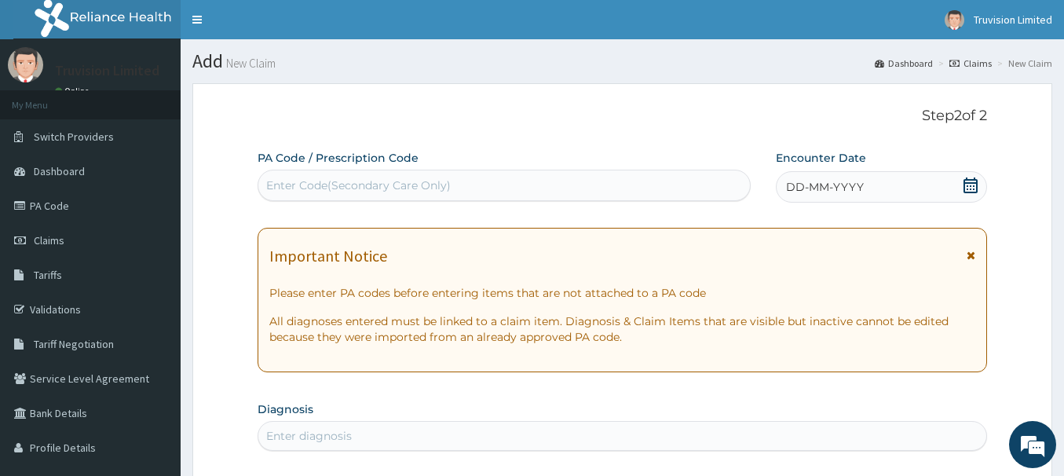
click at [582, 183] on div "Enter Code(Secondary Care Only)" at bounding box center [504, 185] width 492 height 25
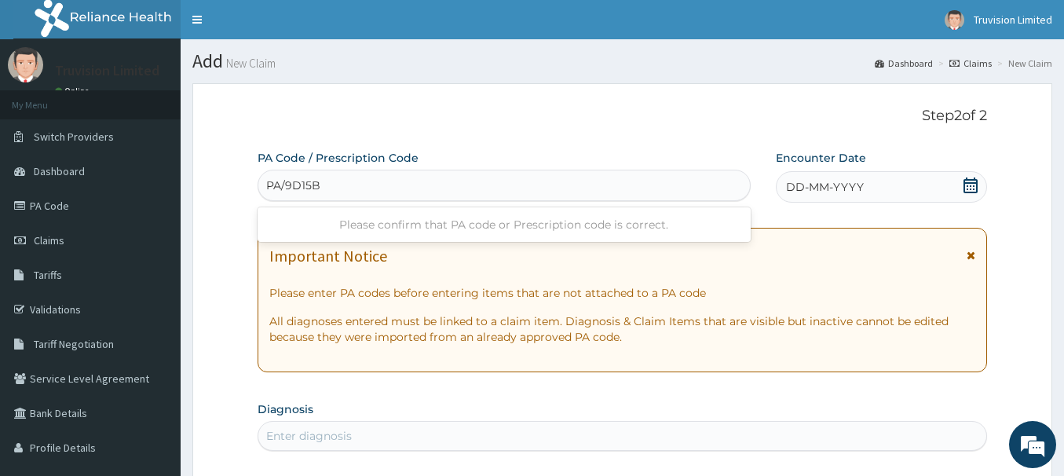
type input "PA/9D15B3"
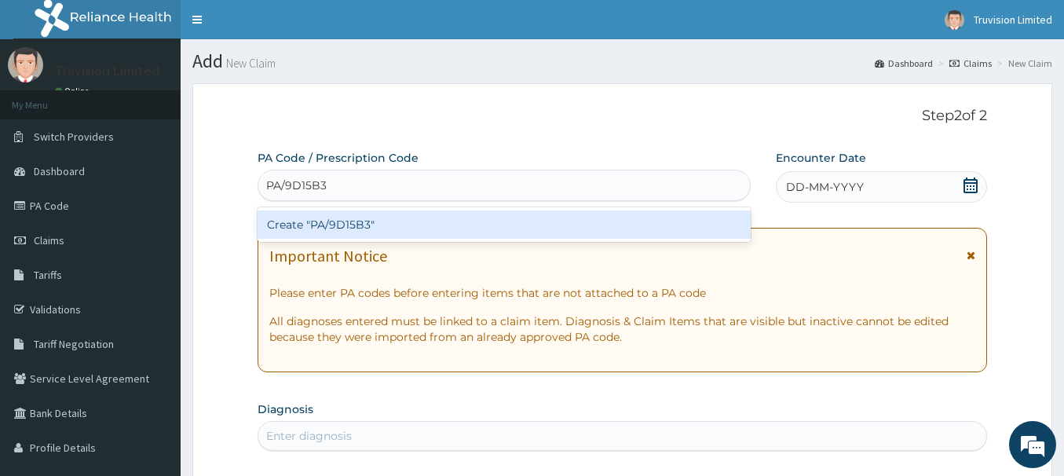
click at [571, 218] on div "Create "PA/9D15B3"" at bounding box center [504, 225] width 493 height 28
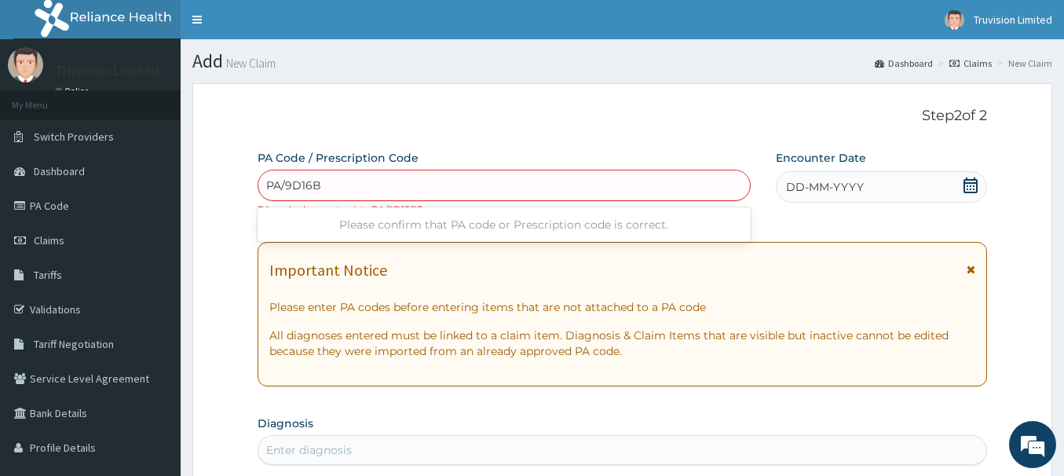
type input "PA/9D16B3"
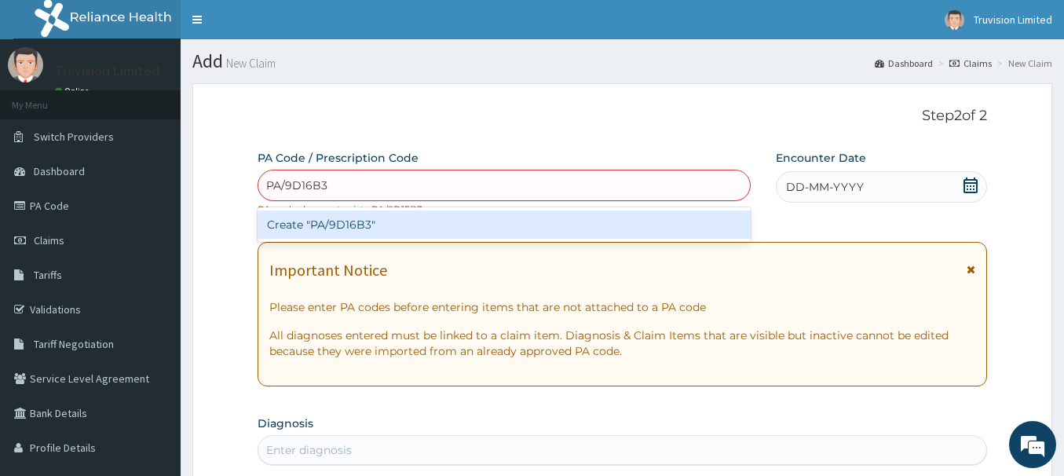
click at [400, 237] on div "Create "PA/9D16B3"" at bounding box center [504, 225] width 493 height 28
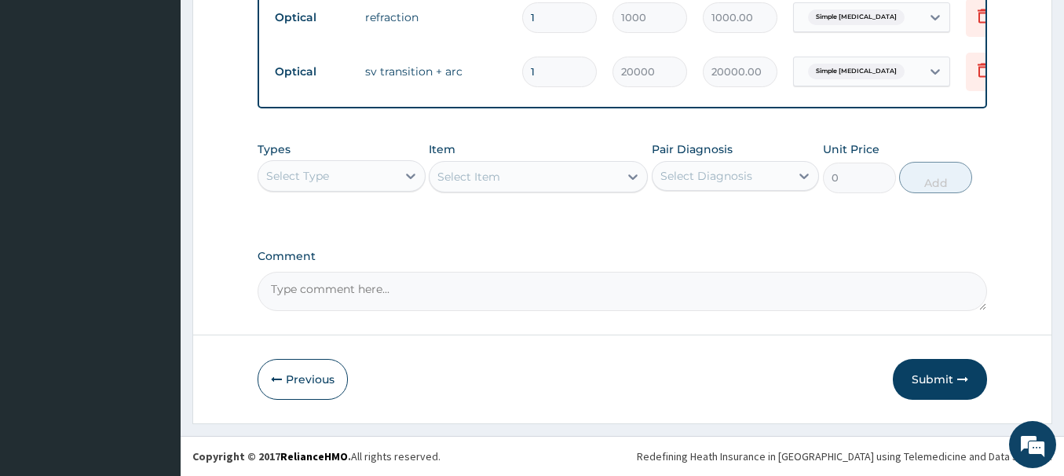
scroll to position [865, 0]
click at [950, 374] on button "Submit" at bounding box center [940, 379] width 94 height 41
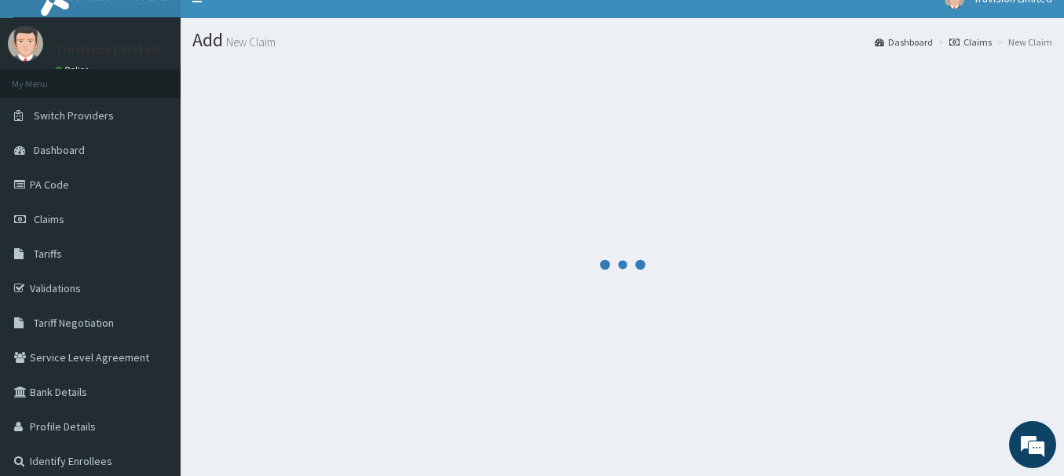
scroll to position [0, 0]
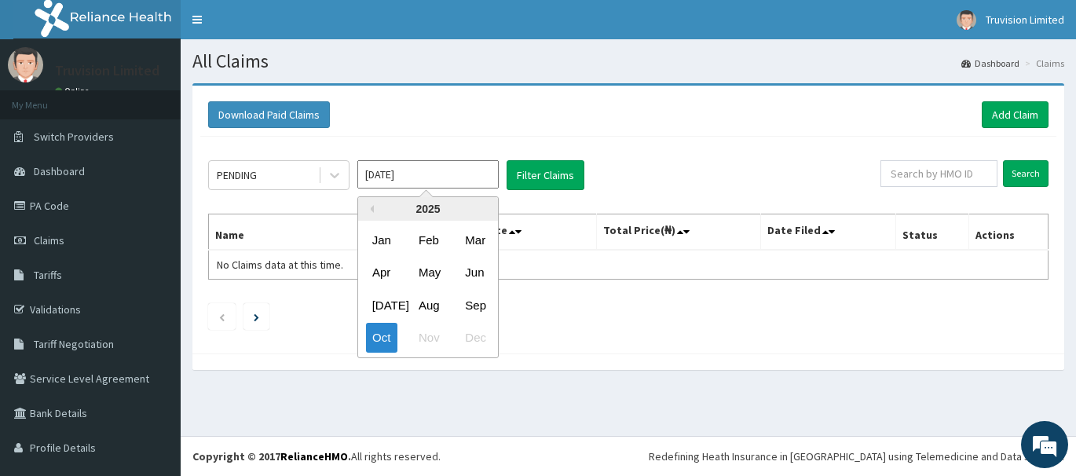
click at [390, 178] on input "[DATE]" at bounding box center [427, 174] width 141 height 28
click at [467, 304] on div "Sep" at bounding box center [474, 305] width 31 height 29
type input "[DATE]"
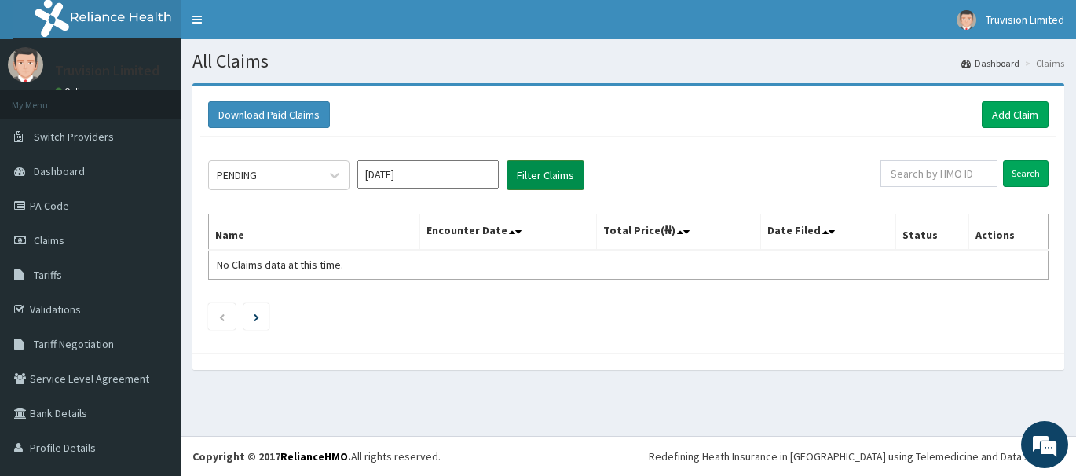
click at [518, 181] on button "Filter Claims" at bounding box center [546, 175] width 78 height 30
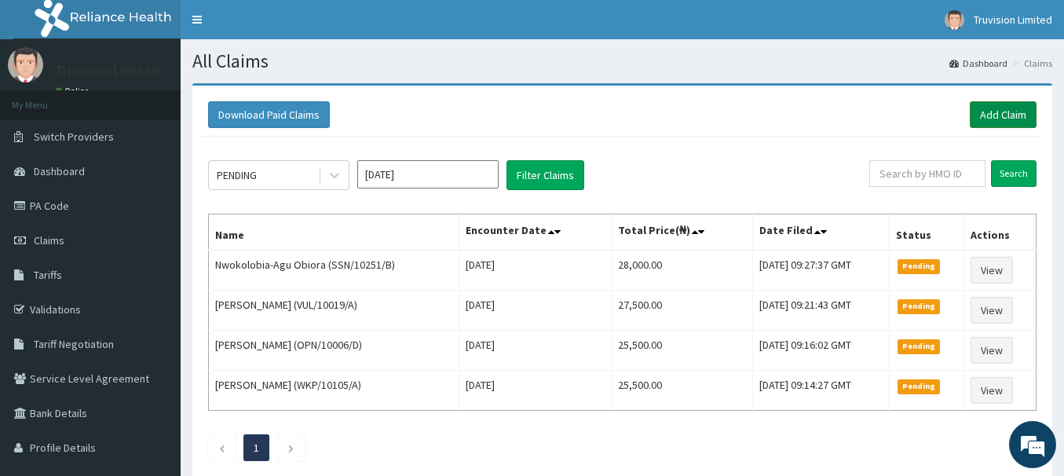
click at [1026, 117] on link "Add Claim" at bounding box center [1003, 114] width 67 height 27
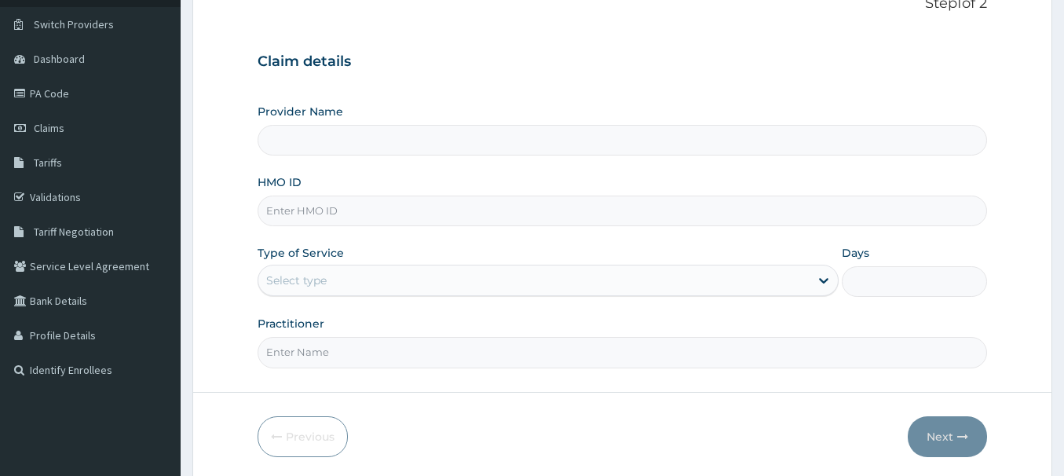
scroll to position [170, 0]
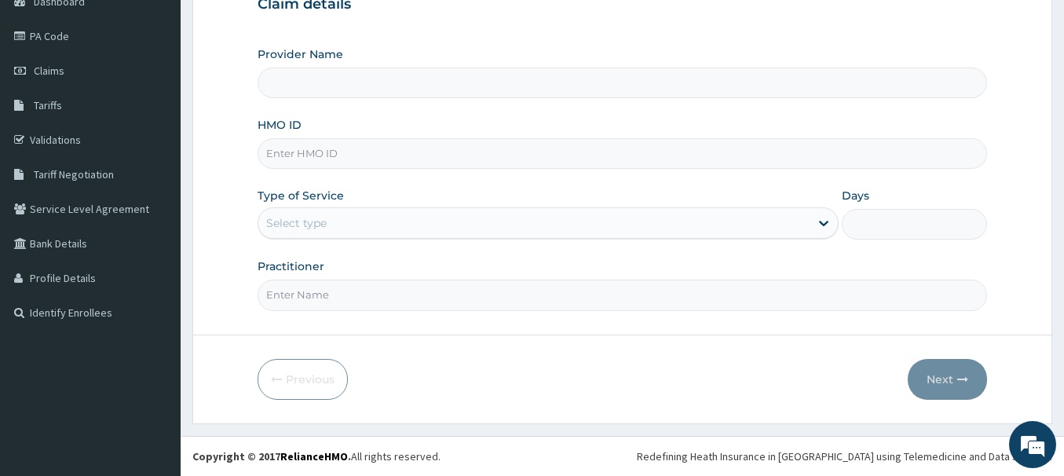
type input "Truvision Limited"
paste input "SSN/10251/c"
type input "SSN/10251/c"
click at [527, 226] on div "Select type" at bounding box center [533, 223] width 551 height 25
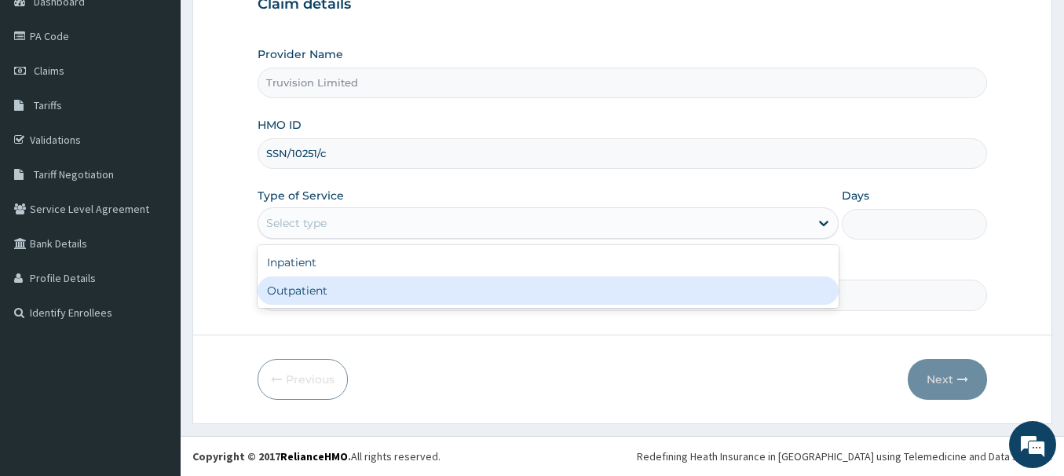
click at [496, 295] on div "Outpatient" at bounding box center [548, 291] width 581 height 28
type input "1"
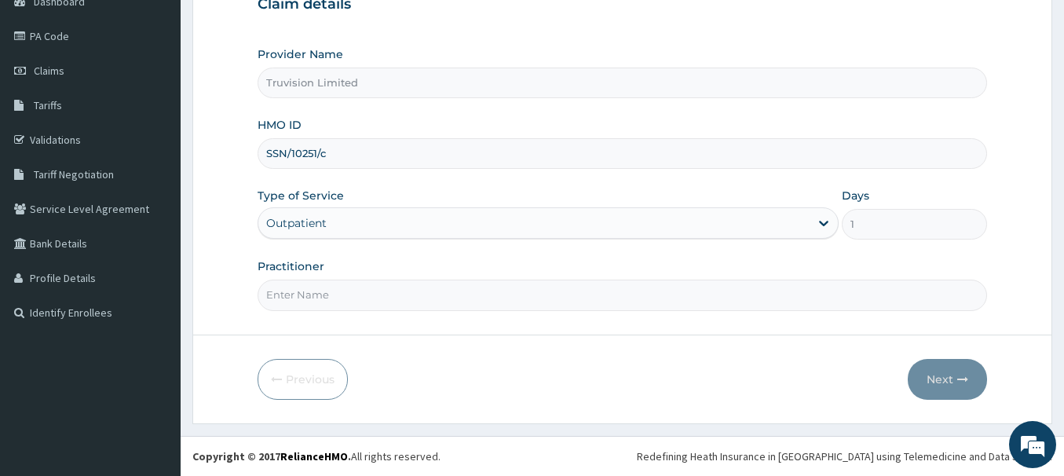
click at [500, 273] on div "Practitioner" at bounding box center [623, 284] width 730 height 52
click at [504, 292] on input "Practitioner" at bounding box center [623, 295] width 730 height 31
type input "[PERSON_NAME]"
click at [956, 383] on button "Next" at bounding box center [947, 379] width 79 height 41
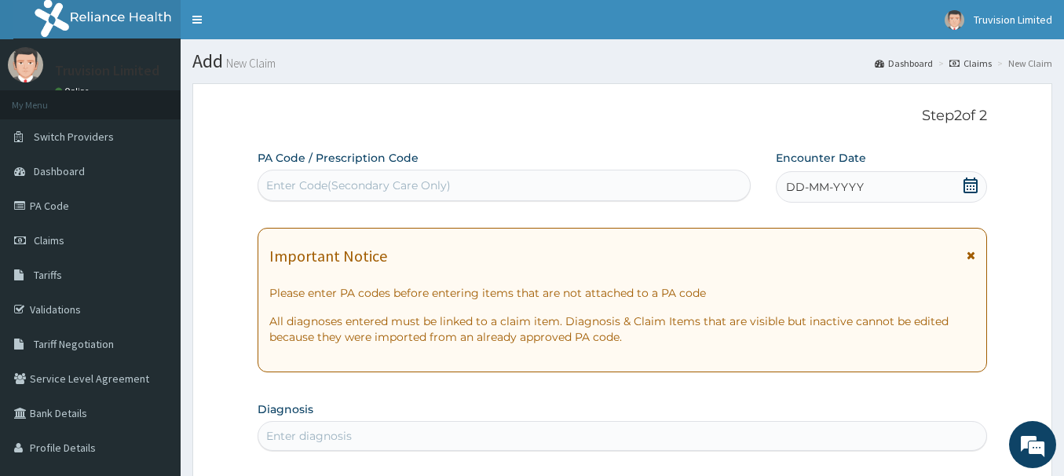
click at [404, 186] on div "Enter Code(Secondary Care Only)" at bounding box center [358, 186] width 185 height 16
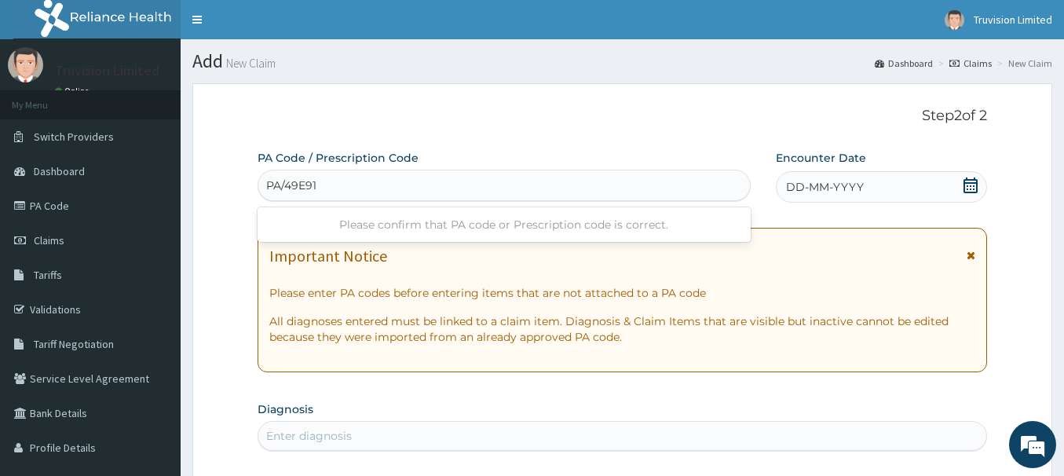
type input "PA/49E91F"
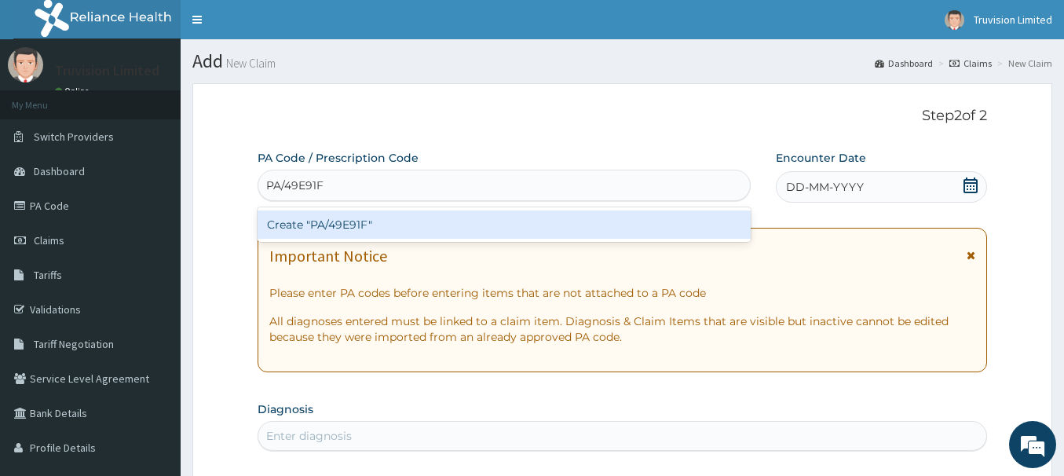
click at [557, 225] on div "Create "PA/49E91F"" at bounding box center [504, 225] width 493 height 28
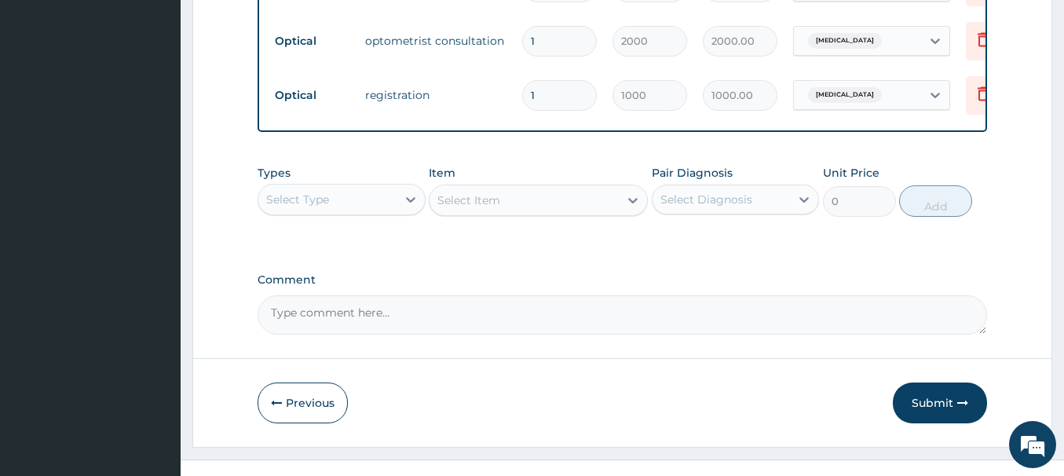
scroll to position [735, 0]
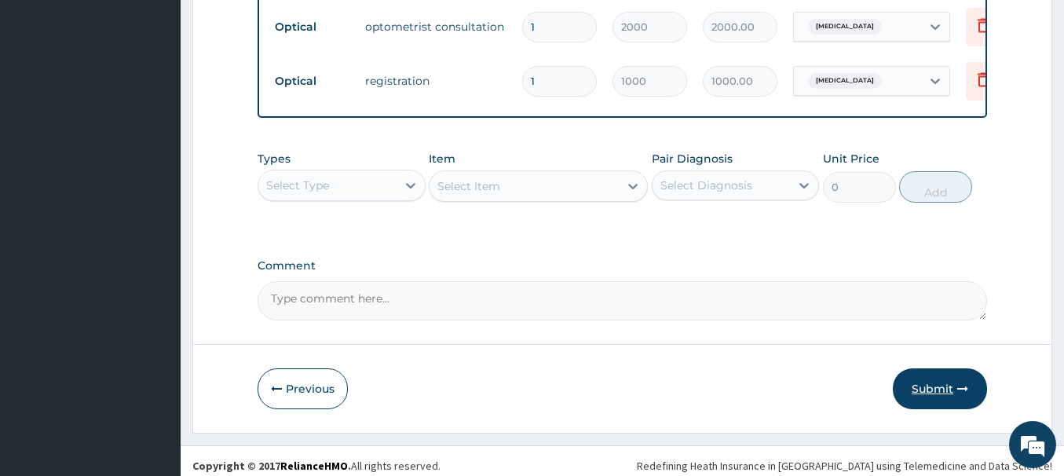
click at [941, 392] on button "Submit" at bounding box center [940, 388] width 94 height 41
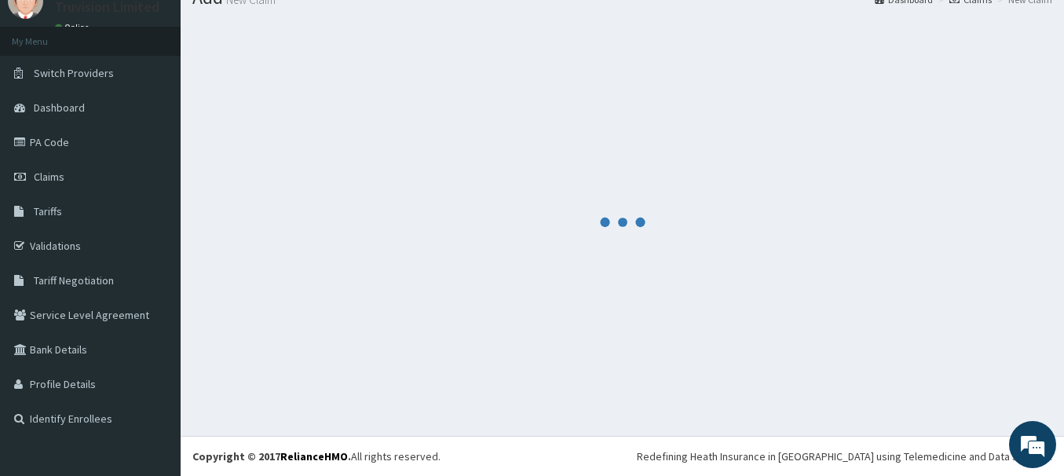
scroll to position [64, 0]
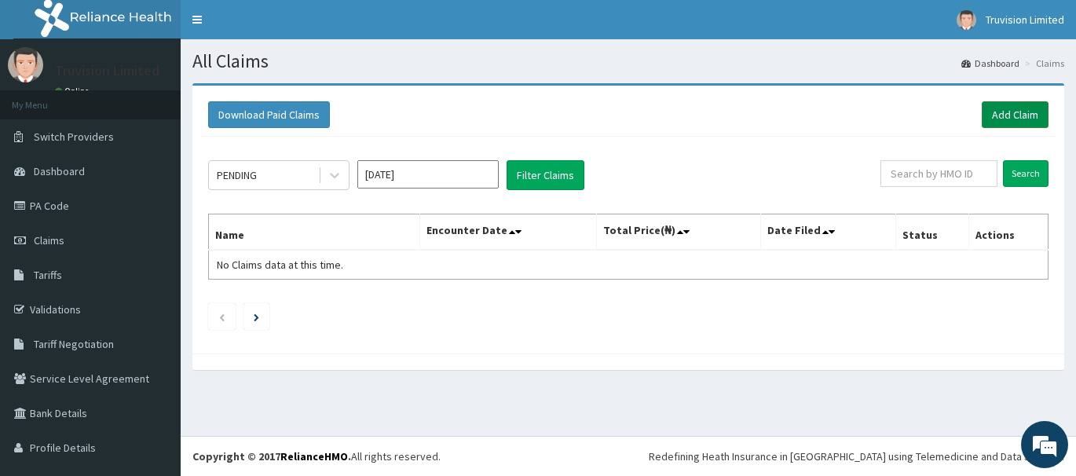
click at [1000, 120] on link "Add Claim" at bounding box center [1015, 114] width 67 height 27
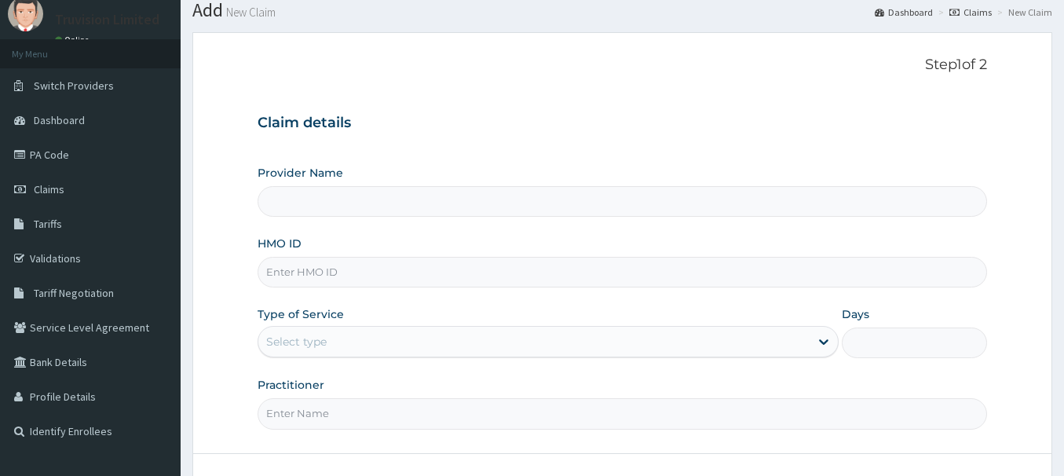
scroll to position [79, 0]
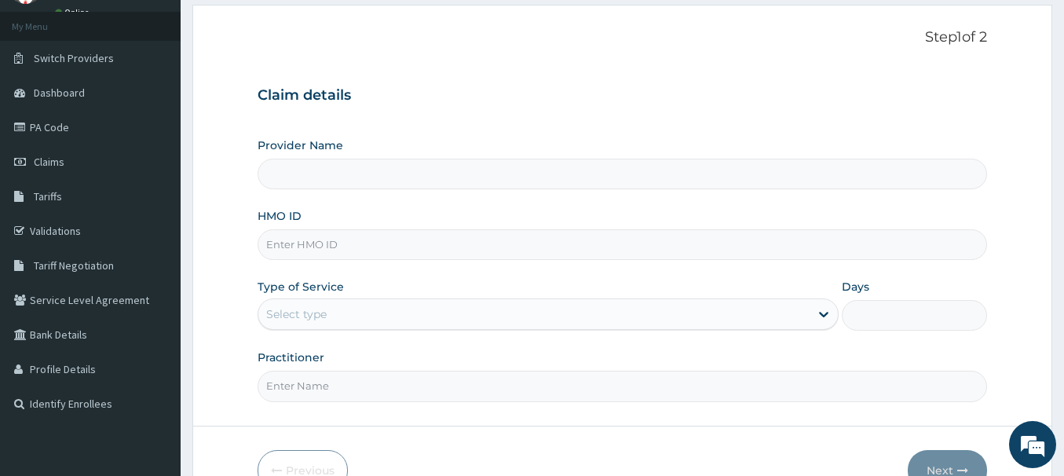
click at [374, 244] on input "HMO ID" at bounding box center [623, 244] width 730 height 31
type input "Truvision Limited"
paste input "AWD/10002/A"
type input "AWD/10002/A"
click at [394, 315] on div "Select type" at bounding box center [533, 314] width 551 height 25
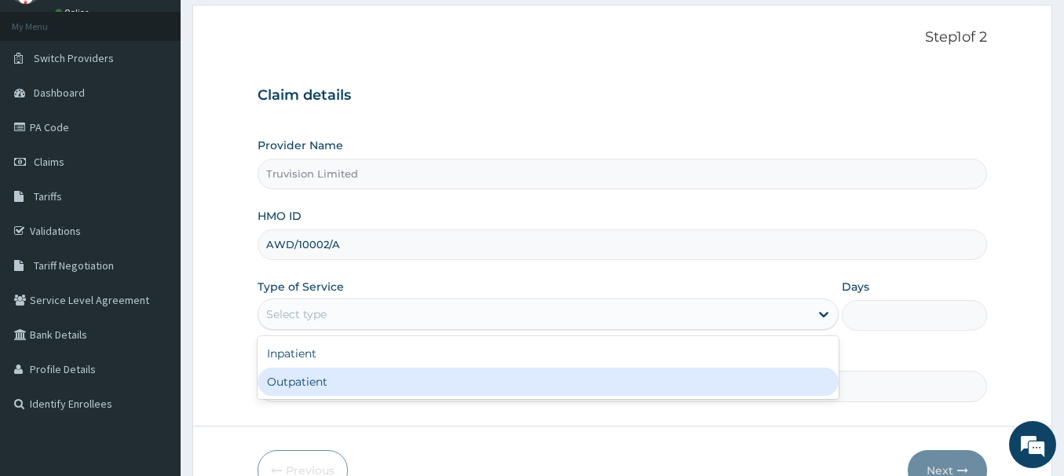
click at [387, 381] on div "Outpatient" at bounding box center [548, 382] width 581 height 28
type input "1"
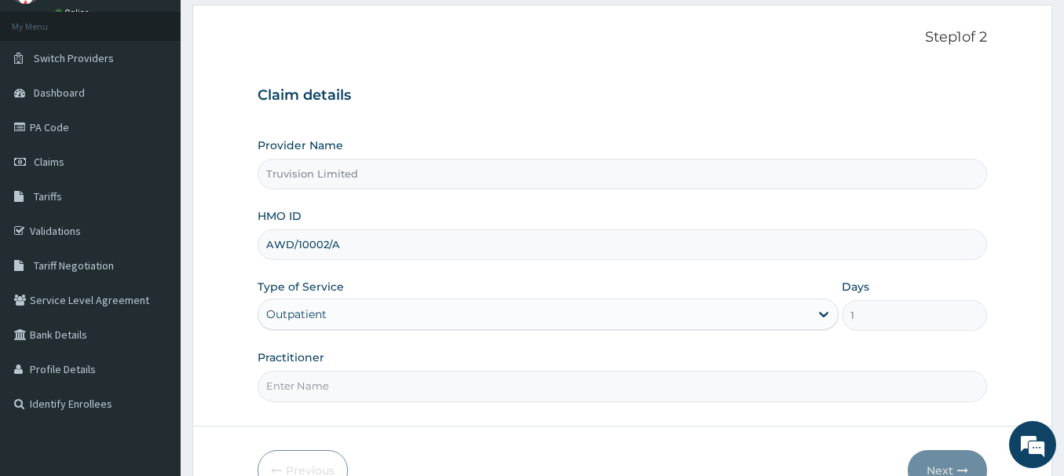
click at [387, 381] on input "Practitioner" at bounding box center [623, 386] width 730 height 31
type input "[PERSON_NAME]"
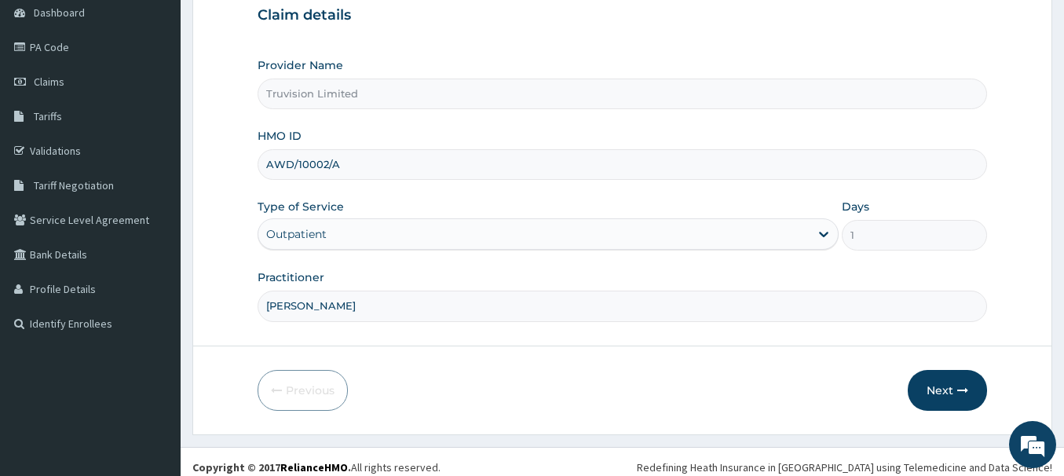
scroll to position [170, 0]
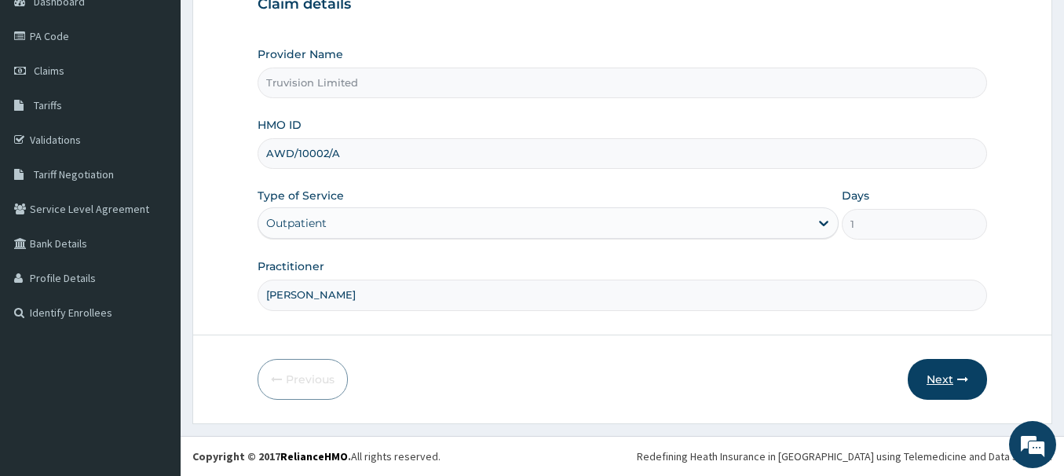
click at [934, 389] on button "Next" at bounding box center [947, 379] width 79 height 41
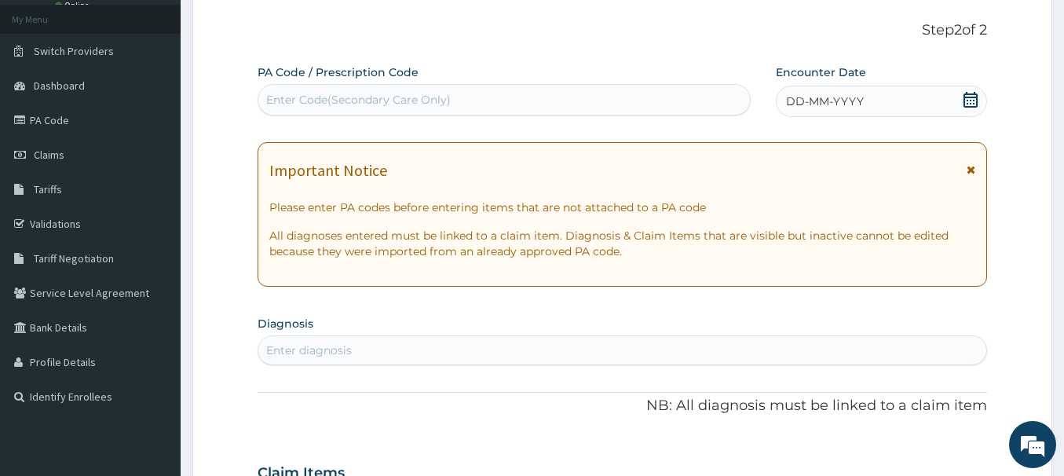
scroll to position [0, 0]
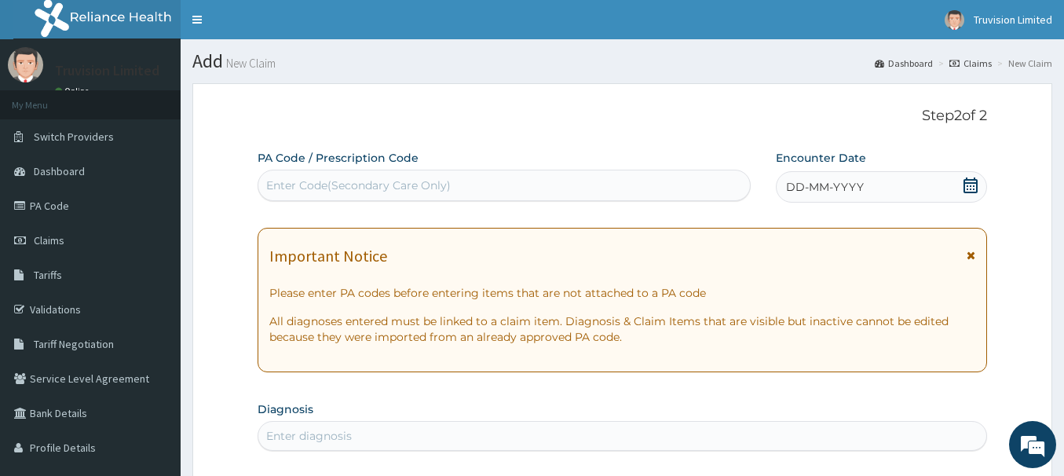
click at [538, 185] on div "Enter Code(Secondary Care Only)" at bounding box center [504, 185] width 492 height 25
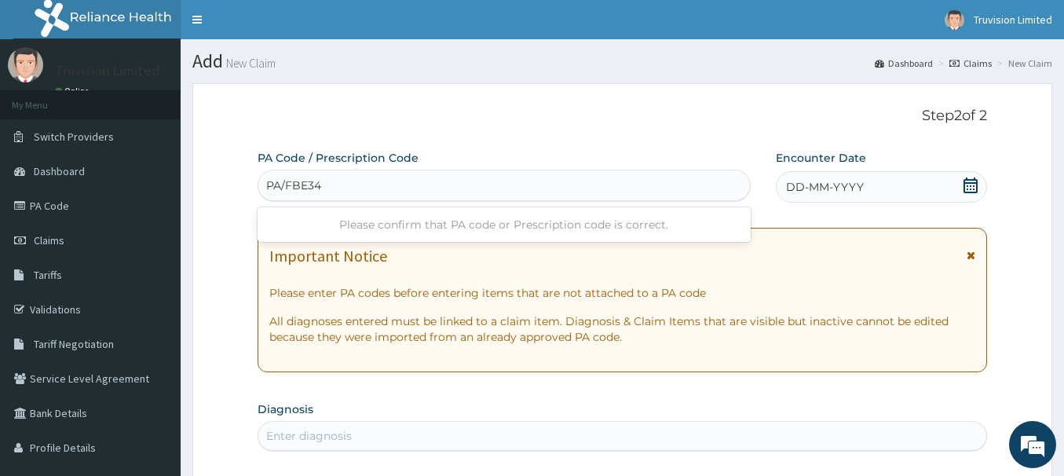
type input "PA/FBE34E"
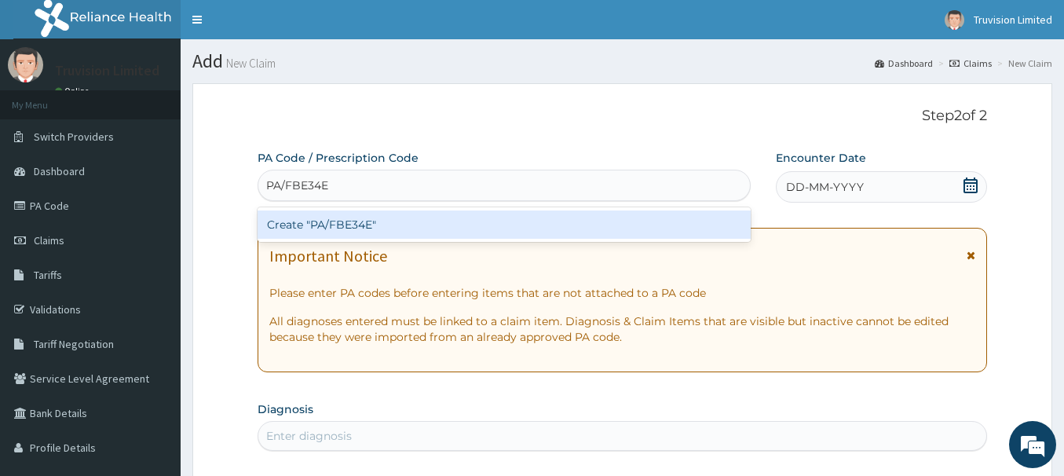
click at [415, 220] on div "Create "PA/FBE34E"" at bounding box center [504, 225] width 493 height 28
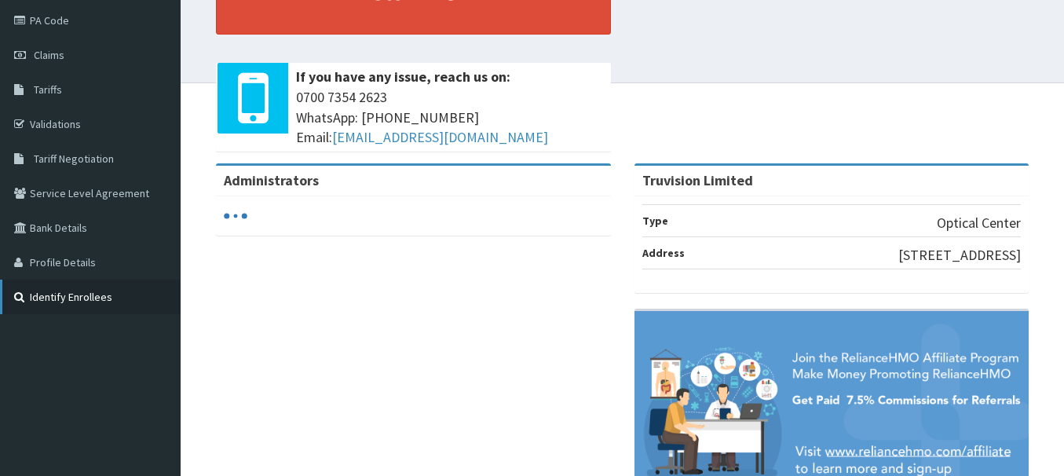
scroll to position [113, 0]
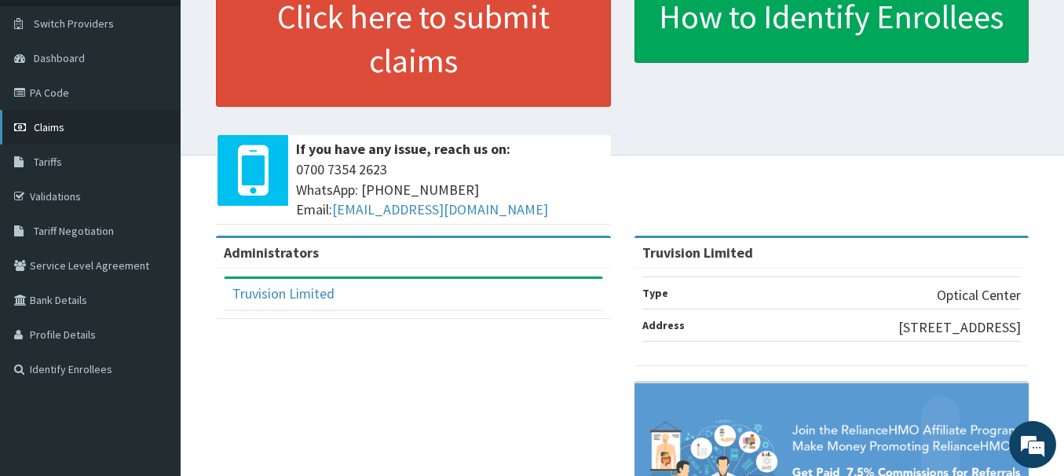
click at [97, 134] on link "Claims" at bounding box center [90, 127] width 181 height 35
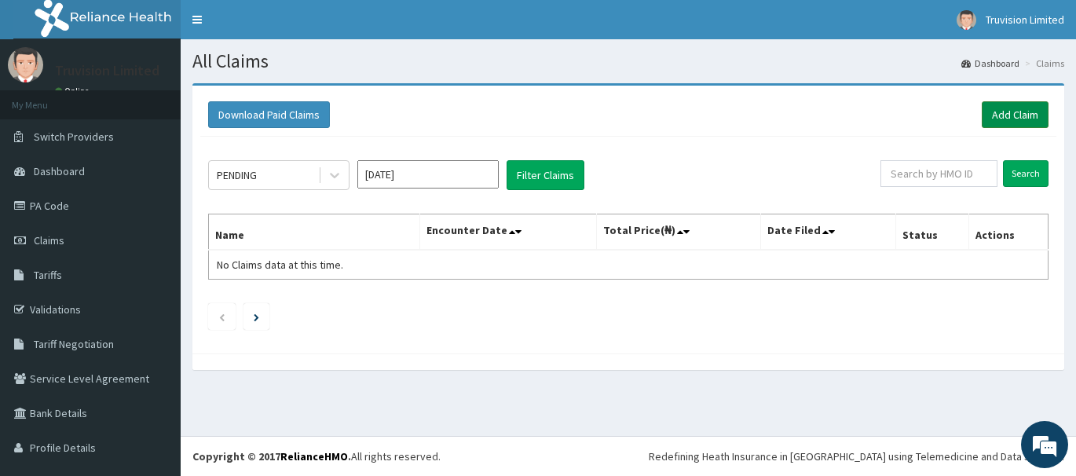
click at [998, 111] on link "Add Claim" at bounding box center [1015, 114] width 67 height 27
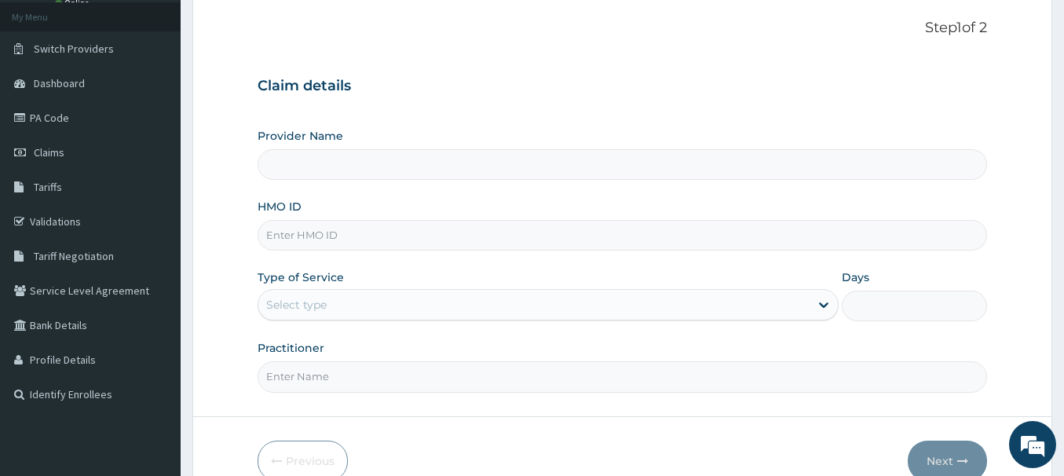
scroll to position [157, 0]
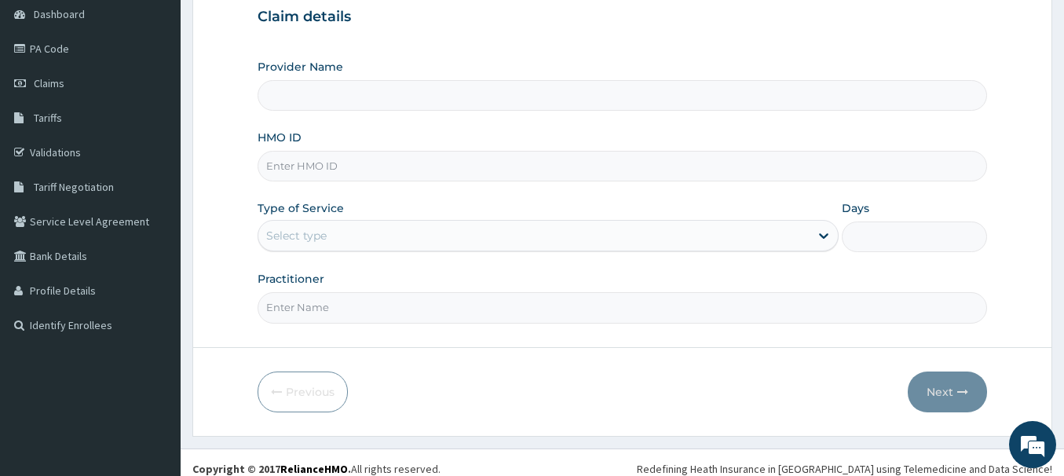
click at [347, 167] on input "HMO ID" at bounding box center [623, 166] width 730 height 31
type input "Truvision Limited"
paste input "AWD/10002/A"
type input "AWD/10002/A"
click at [389, 231] on div "Select type" at bounding box center [533, 235] width 551 height 25
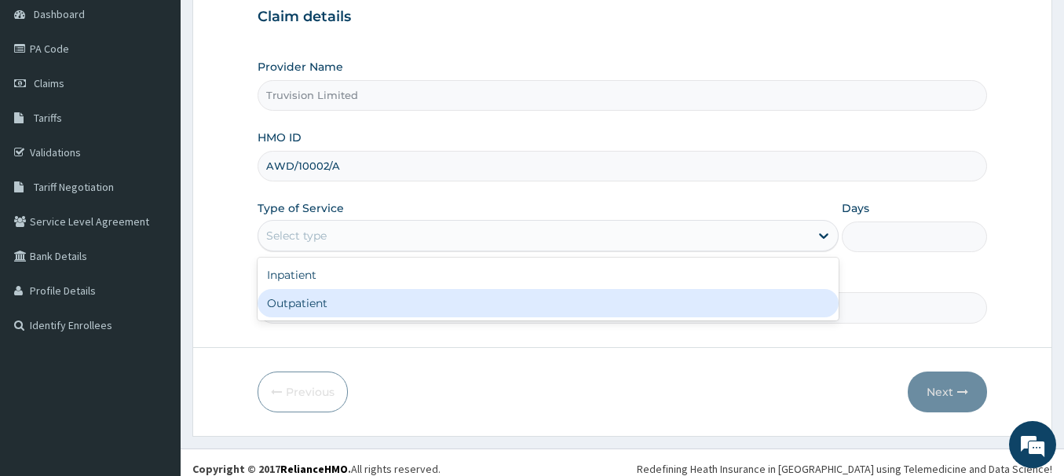
click at [421, 302] on div "Outpatient" at bounding box center [548, 303] width 581 height 28
type input "1"
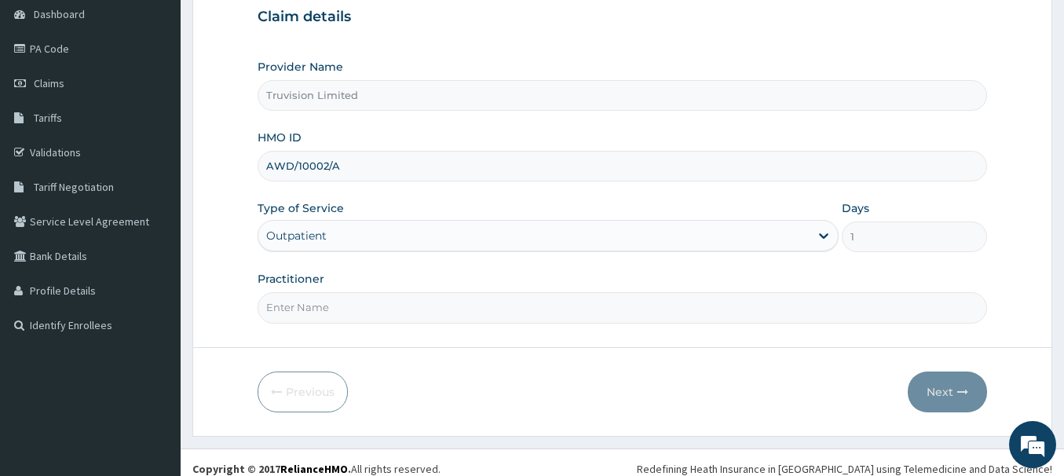
drag, startPoint x: 423, startPoint y: 315, endPoint x: 426, endPoint y: 324, distance: 9.0
click at [423, 315] on input "Practitioner" at bounding box center [623, 307] width 730 height 31
type input "[PERSON_NAME]"
click at [929, 379] on button "Next" at bounding box center [947, 392] width 79 height 41
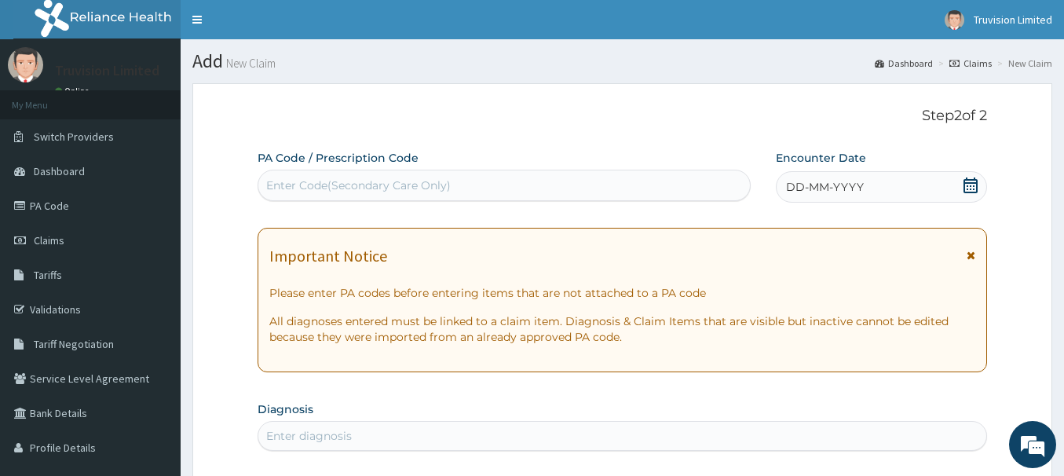
scroll to position [0, 0]
click at [362, 191] on div "Enter Code(Secondary Care Only)" at bounding box center [358, 186] width 185 height 16
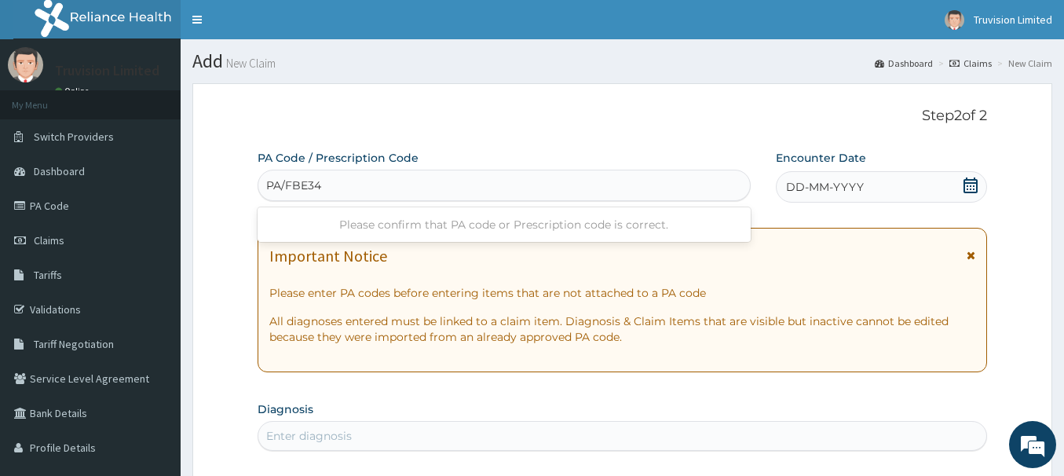
type input "PA/FBE34E"
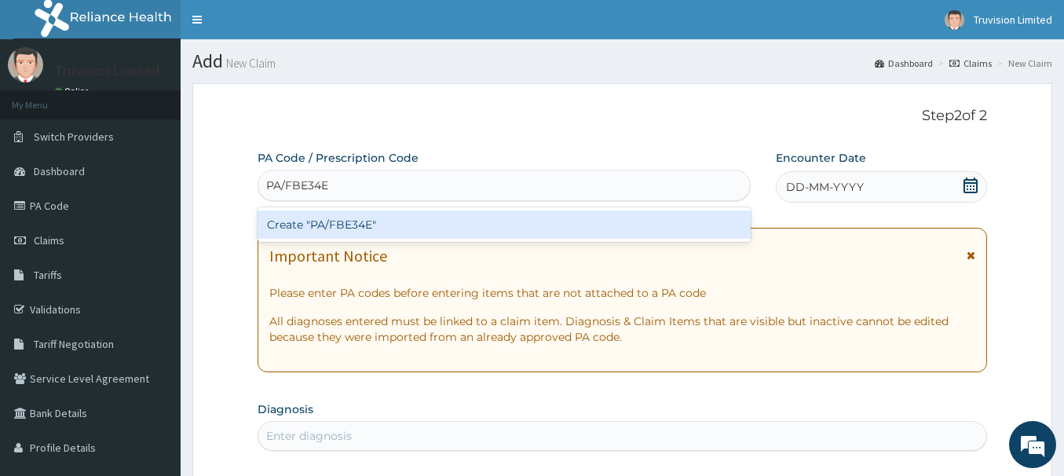
click at [348, 221] on div "Create "PA/FBE34E"" at bounding box center [504, 225] width 493 height 28
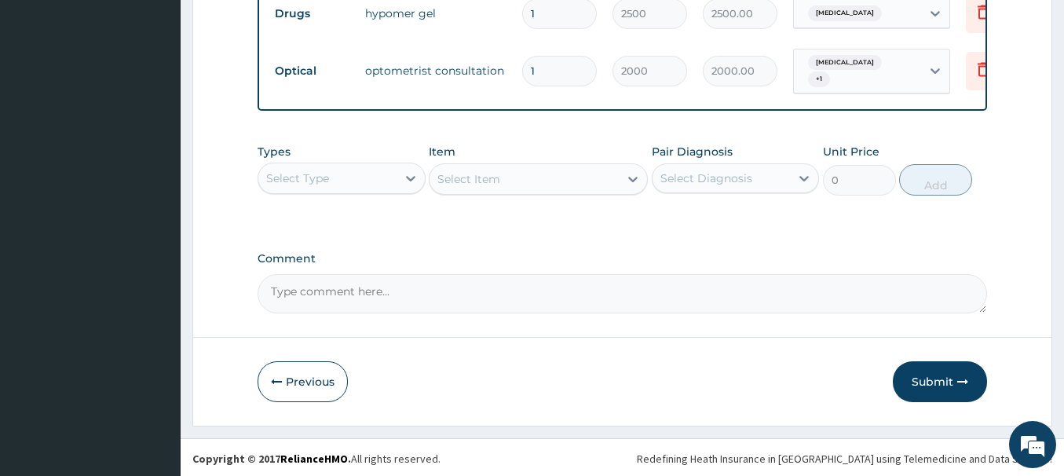
scroll to position [702, 0]
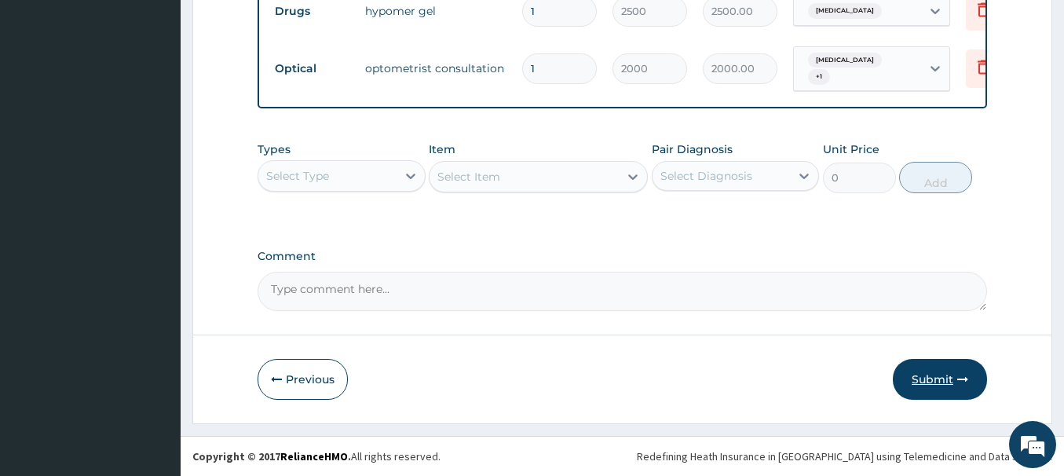
click at [913, 372] on button "Submit" at bounding box center [940, 379] width 94 height 41
